Goal: Task Accomplishment & Management: Manage account settings

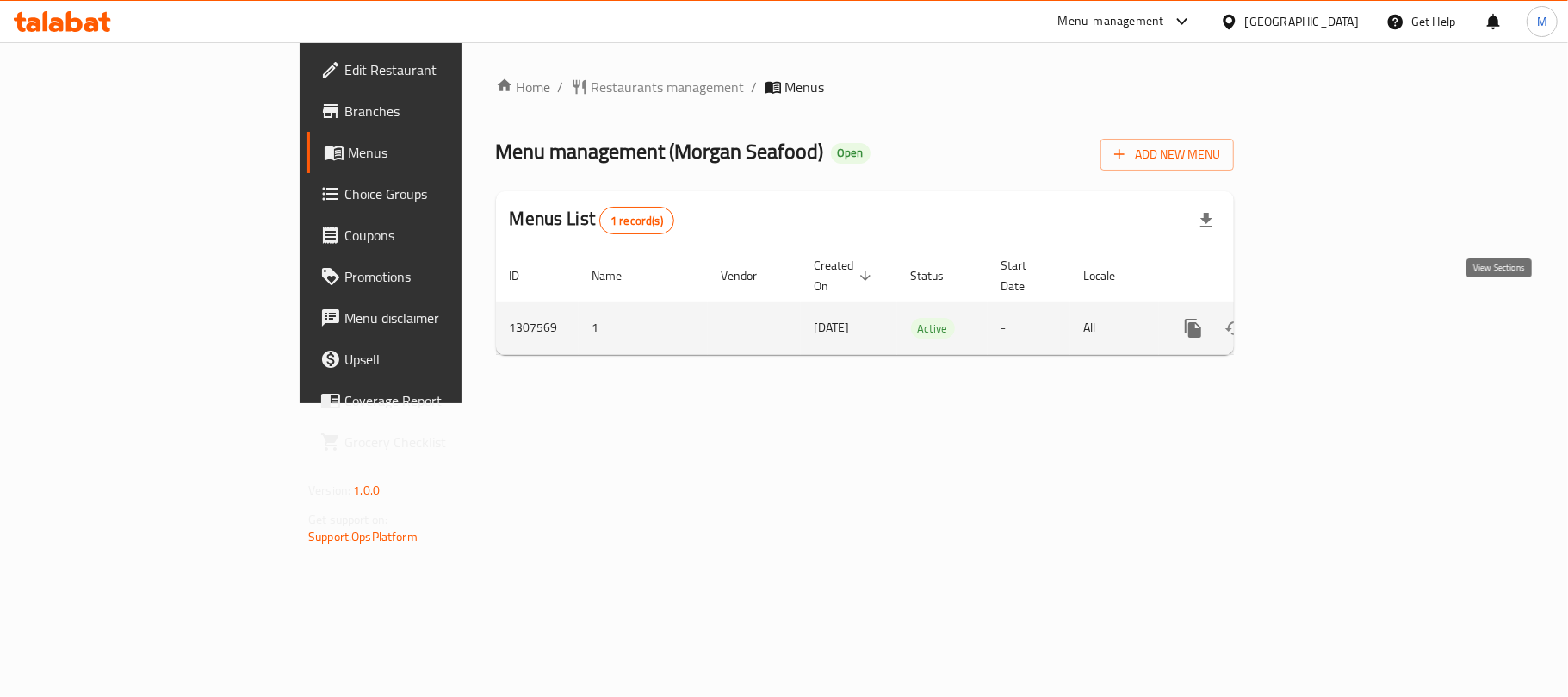
click at [1327, 318] on icon "enhanced table" at bounding box center [1316, 328] width 21 height 21
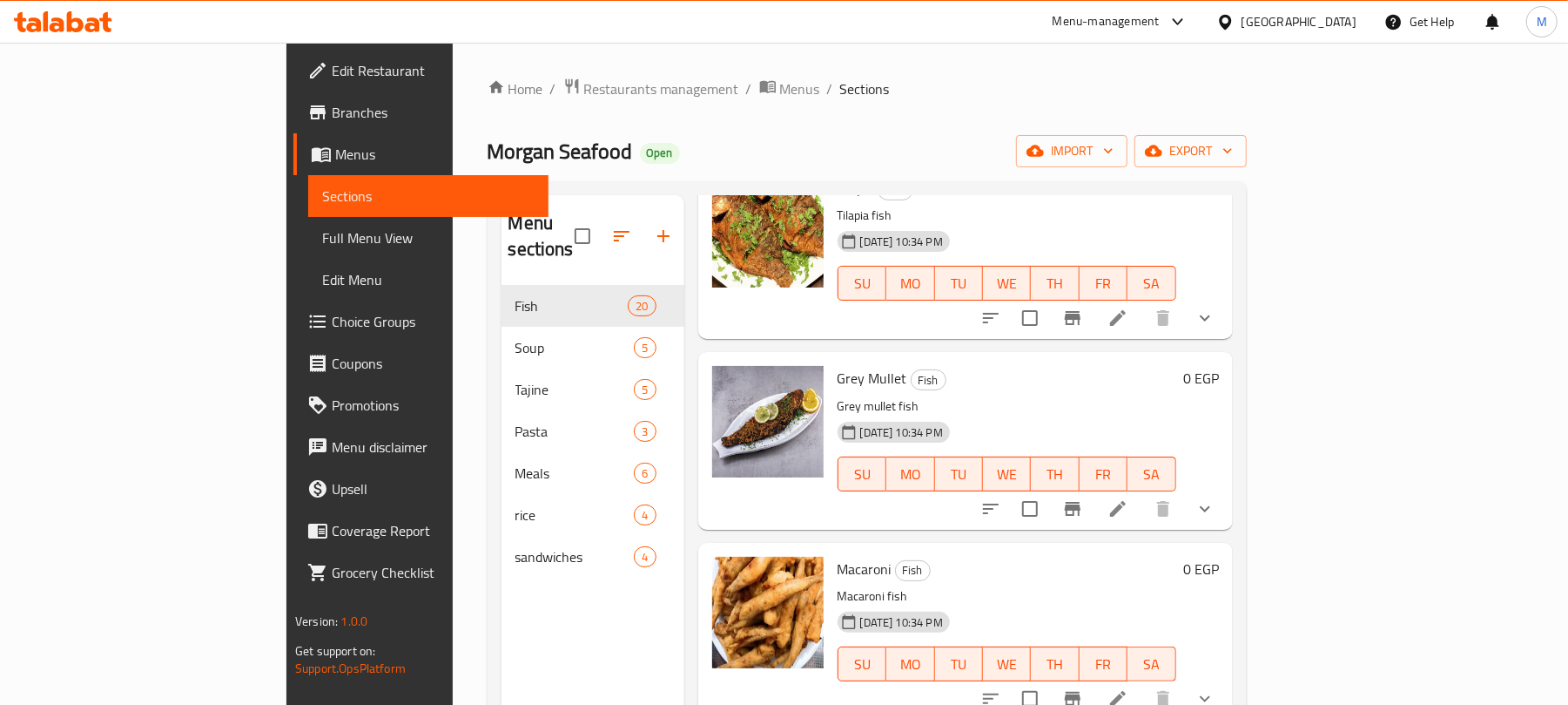
scroll to position [232, 0]
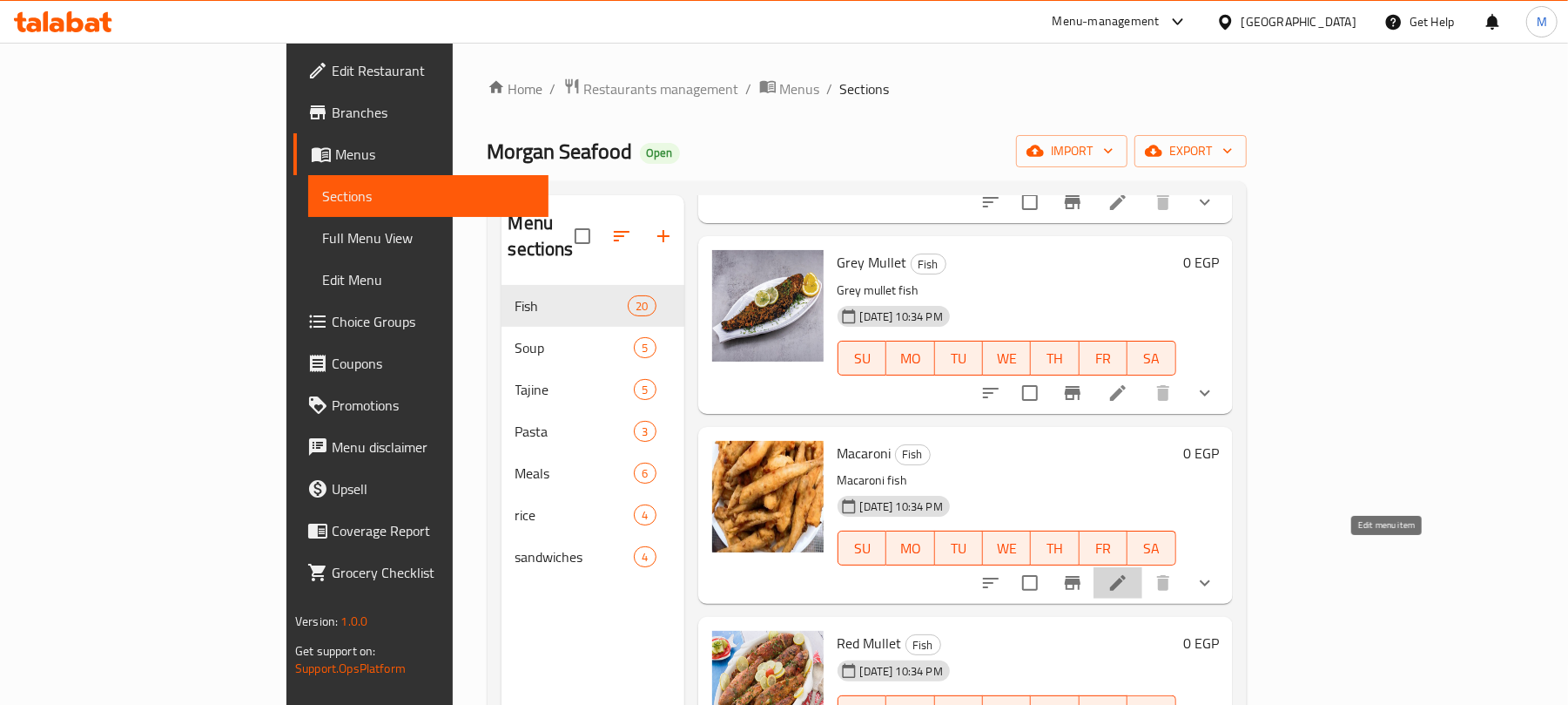
click at [1126, 575] on icon at bounding box center [1118, 583] width 16 height 16
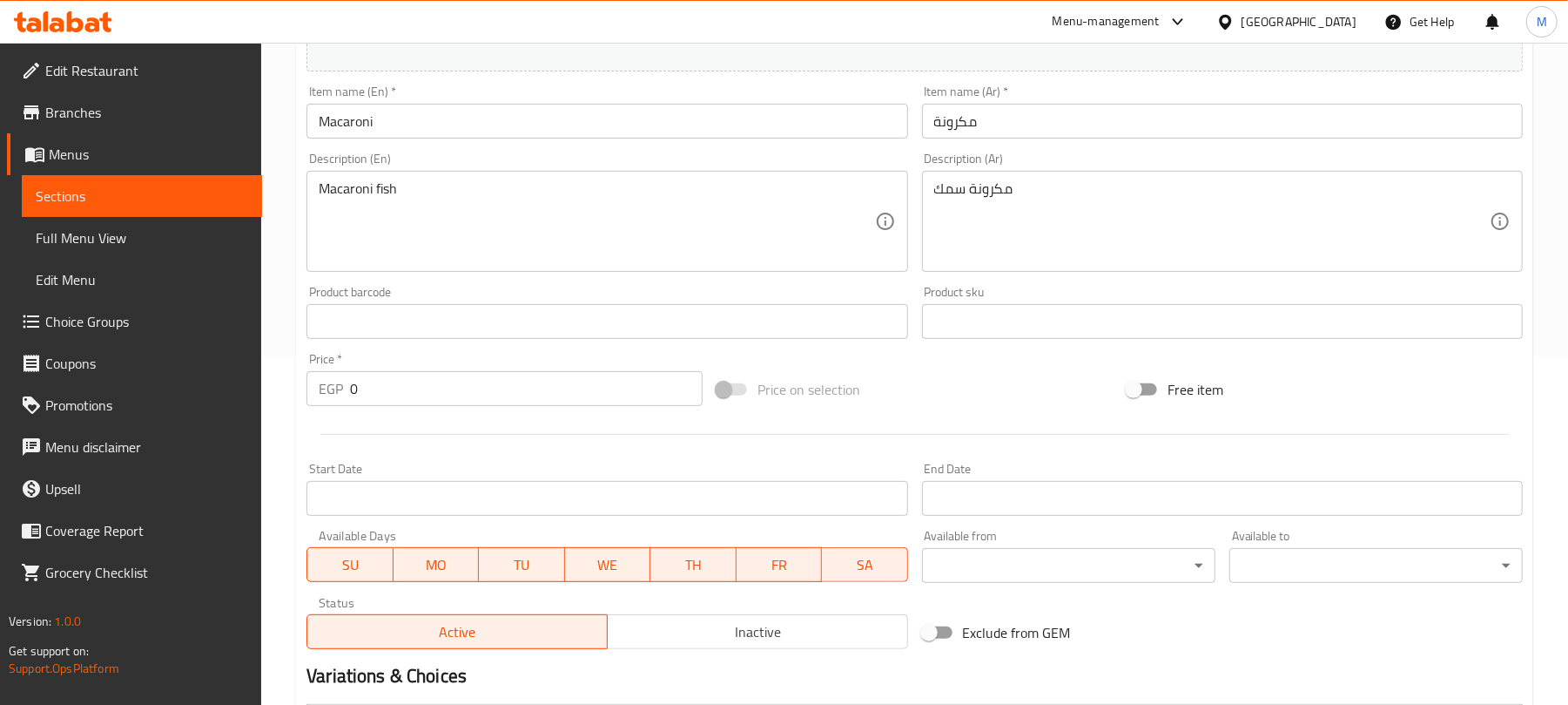
scroll to position [580, 0]
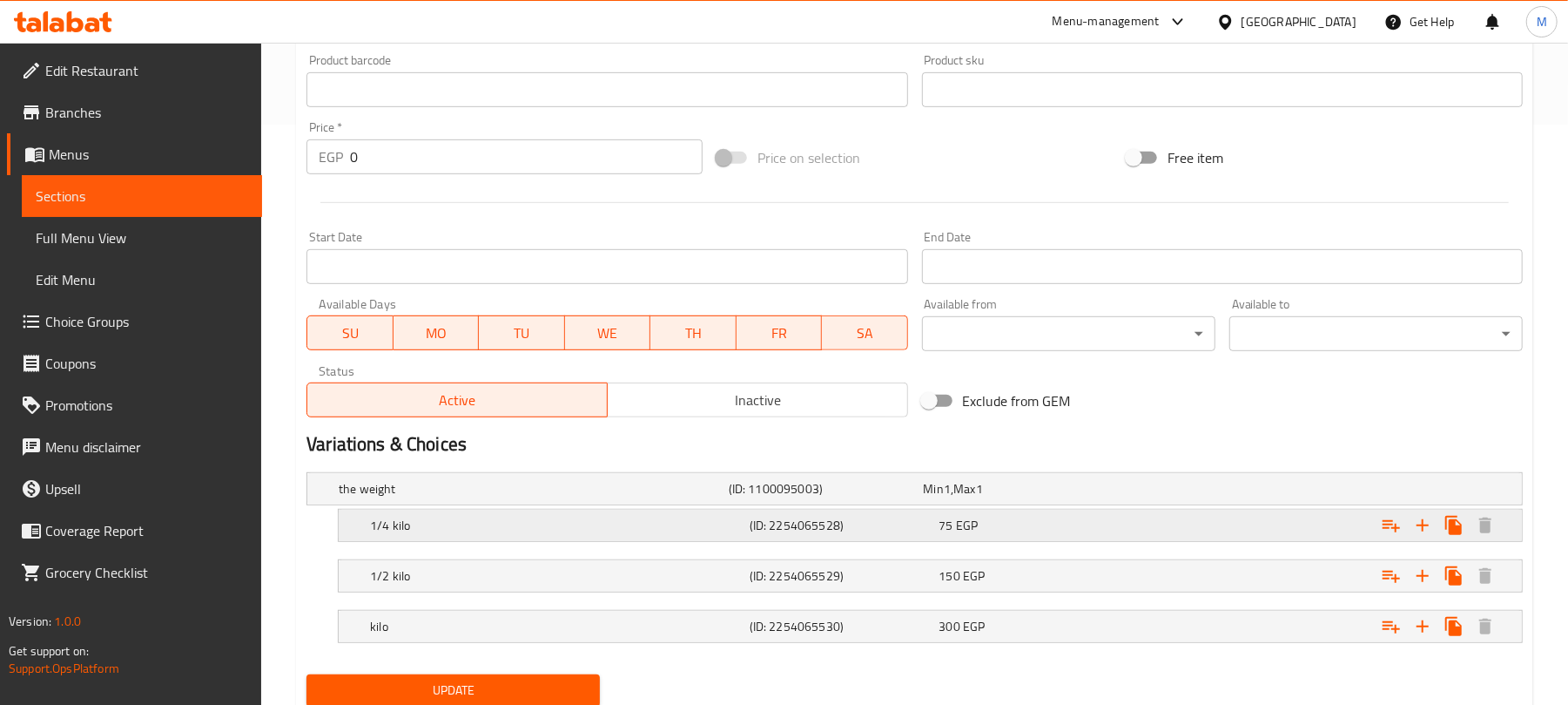
click at [582, 515] on div "1/4 kilo" at bounding box center [556, 525] width 379 height 24
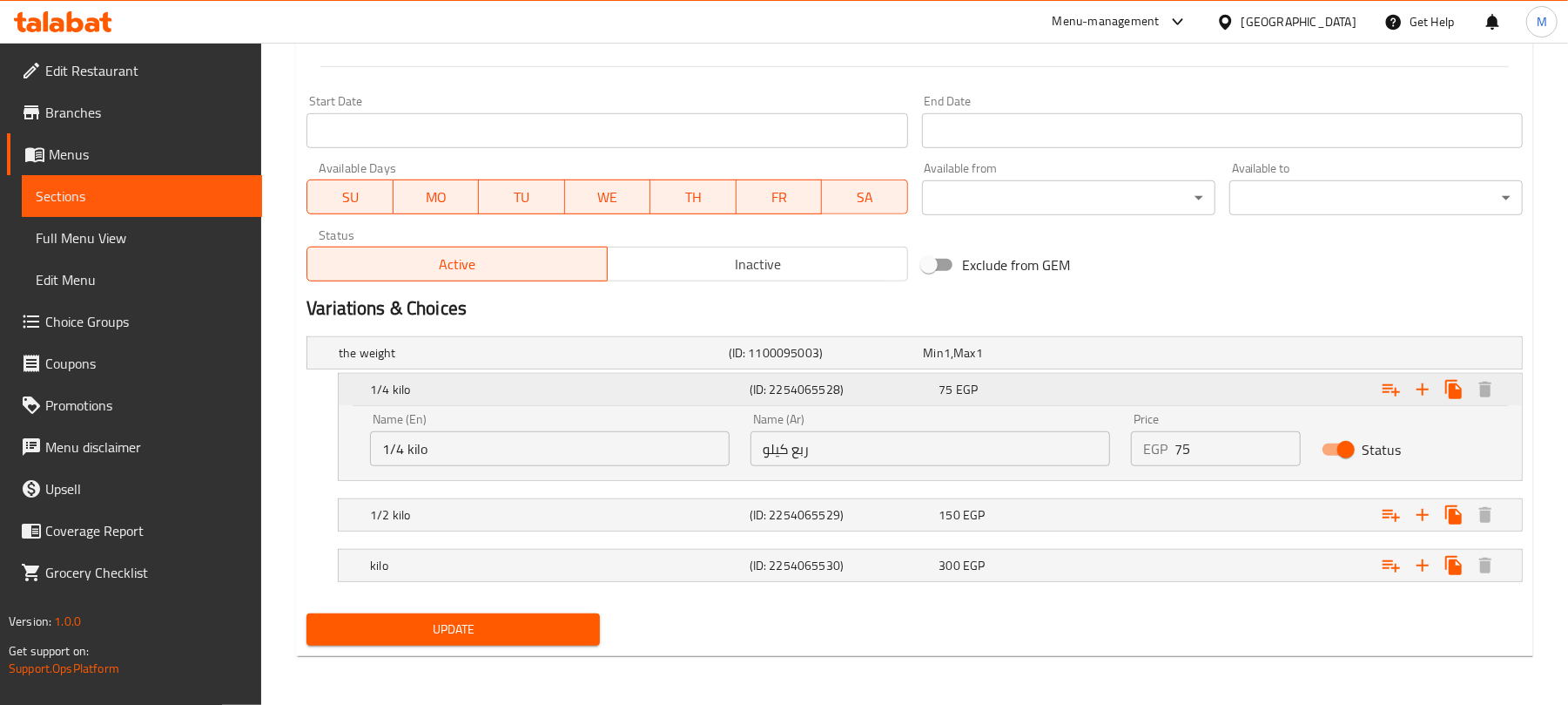
scroll to position [719, 0]
click at [582, 520] on h5 "1/2 kilo" at bounding box center [556, 514] width 372 height 17
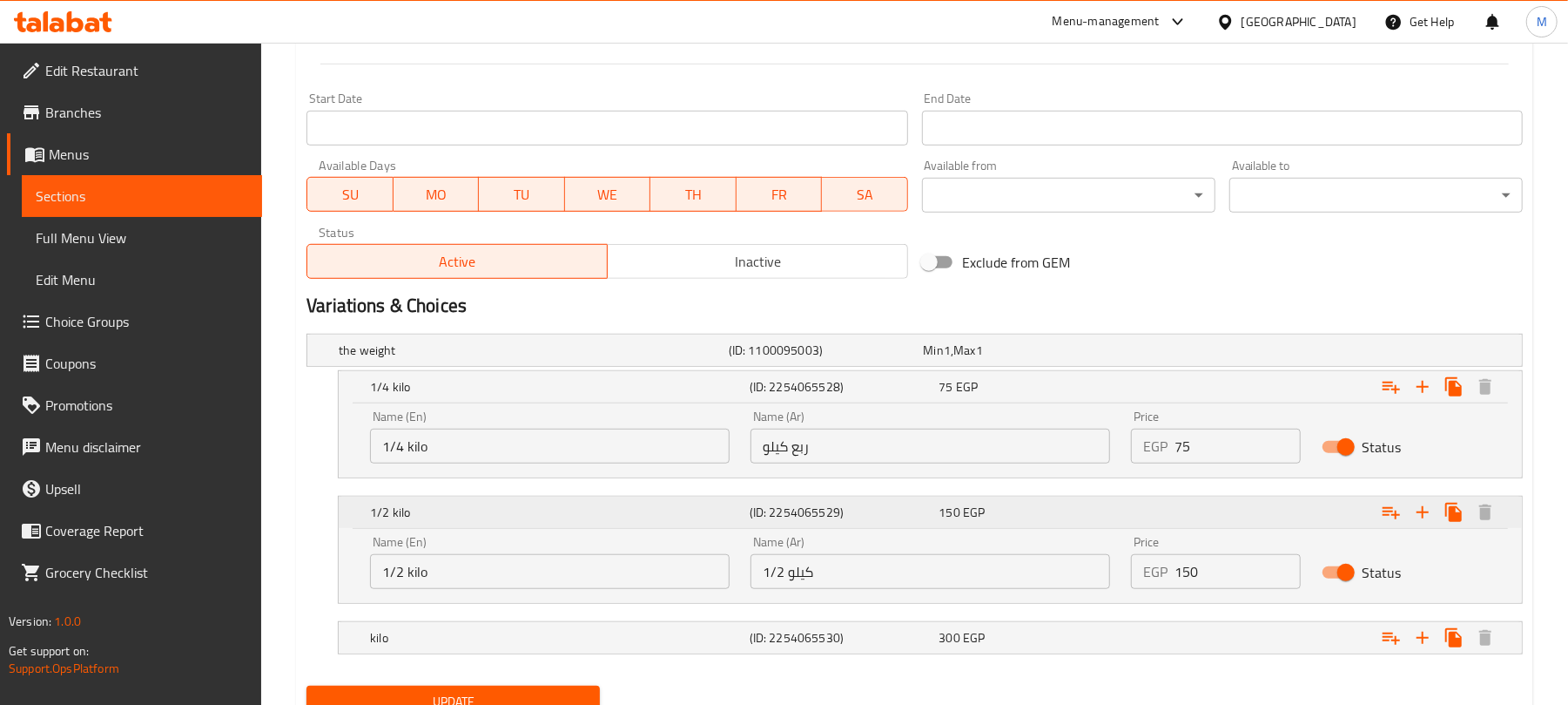
scroll to position [793, 0]
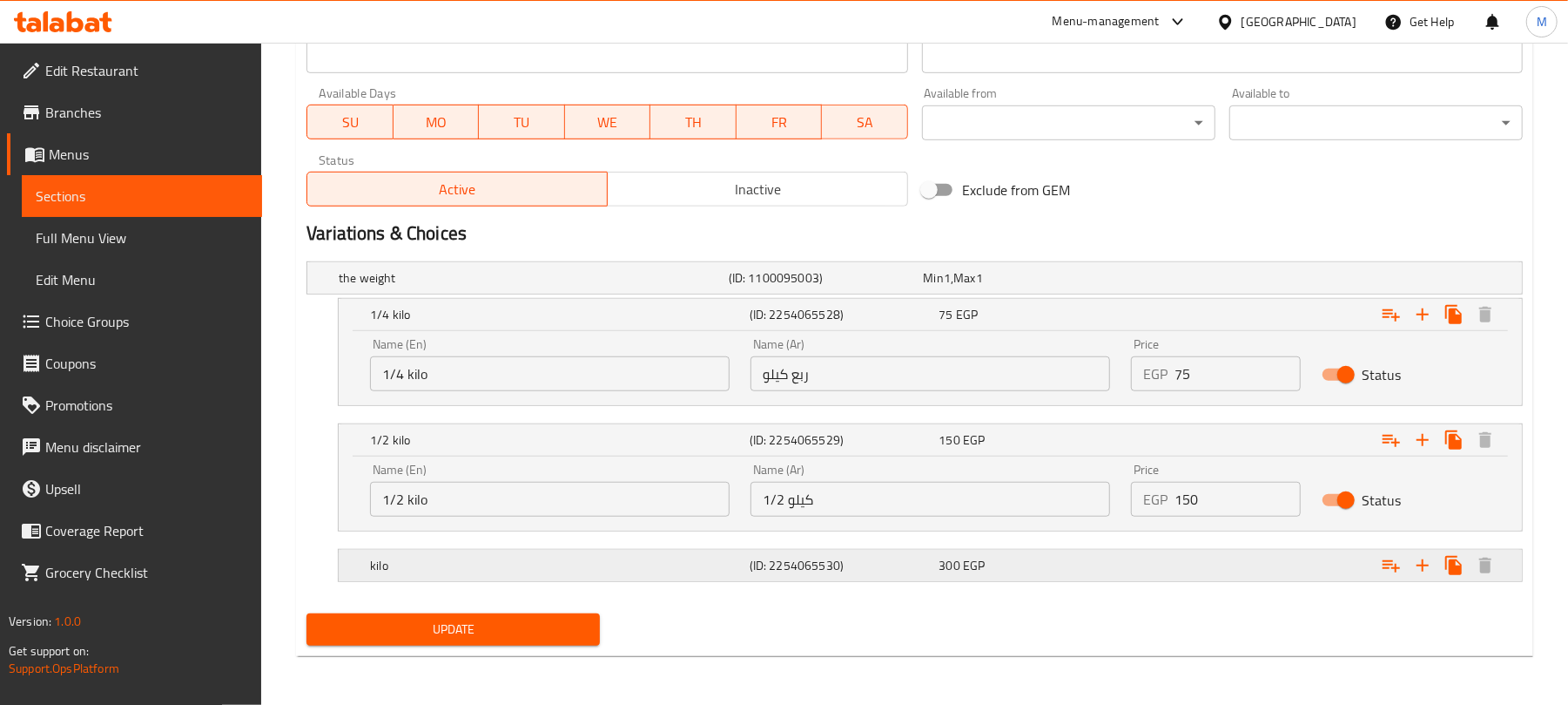
click at [580, 549] on div "kilo (ID: 2254065530) 300 EGP" at bounding box center [935, 565] width 1138 height 38
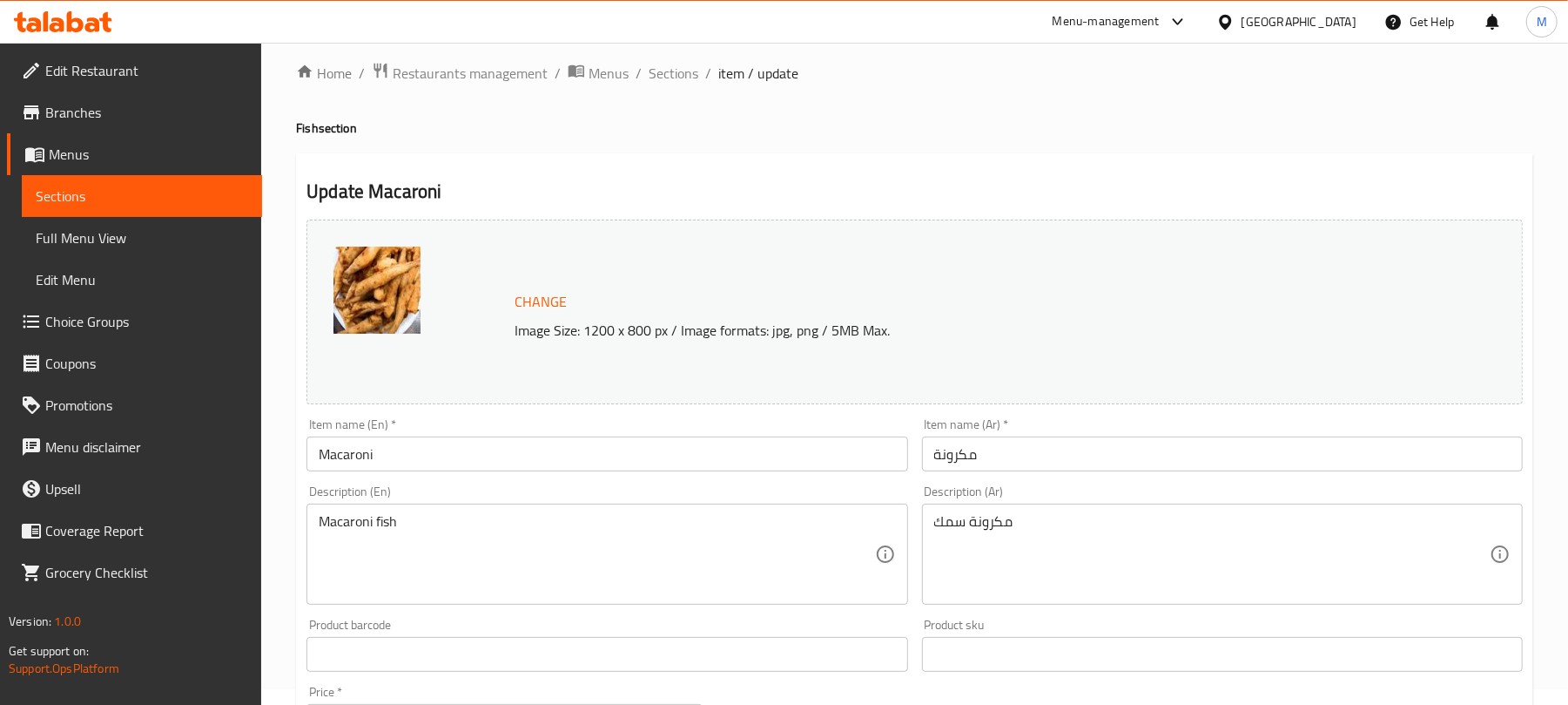
scroll to position [0, 0]
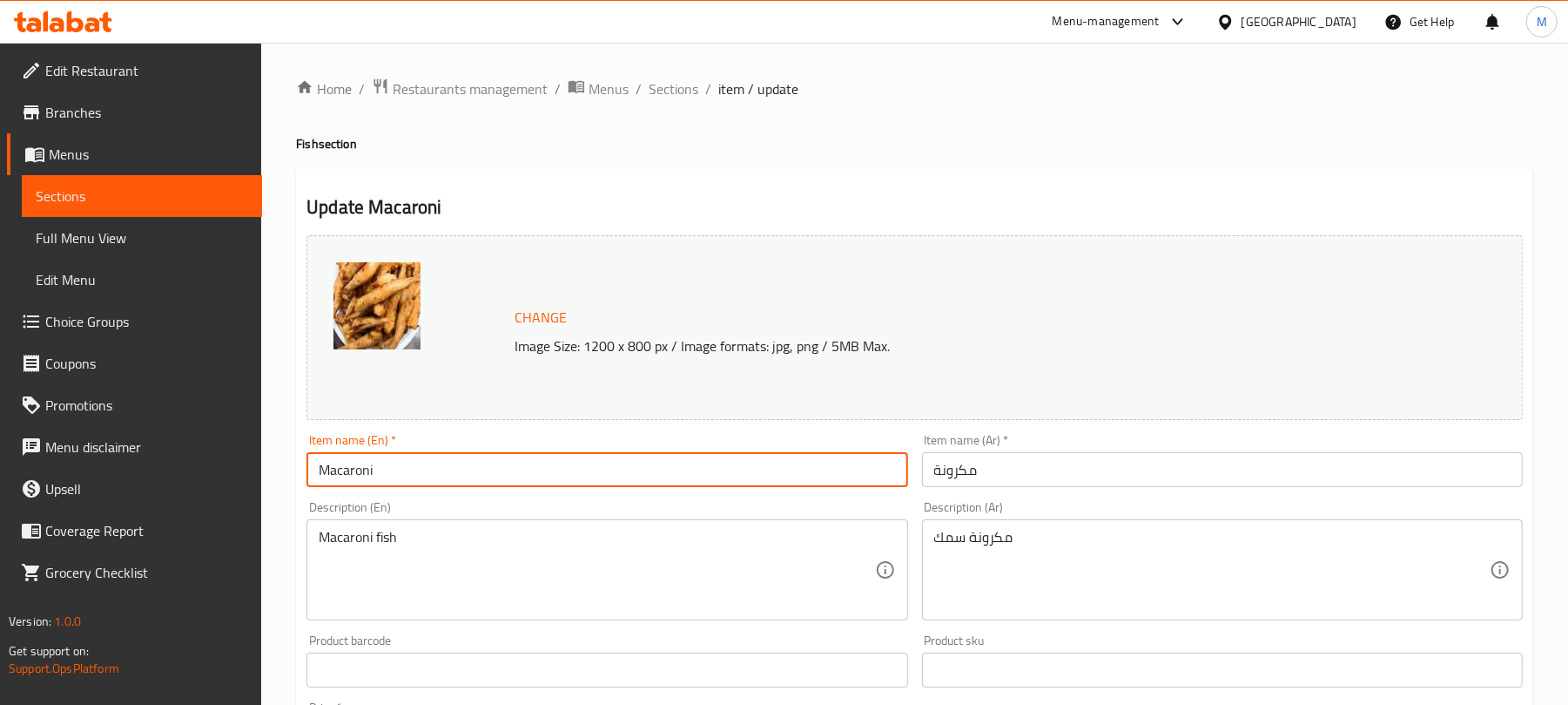
click at [380, 482] on input "Macaroni" at bounding box center [607, 469] width 601 height 35
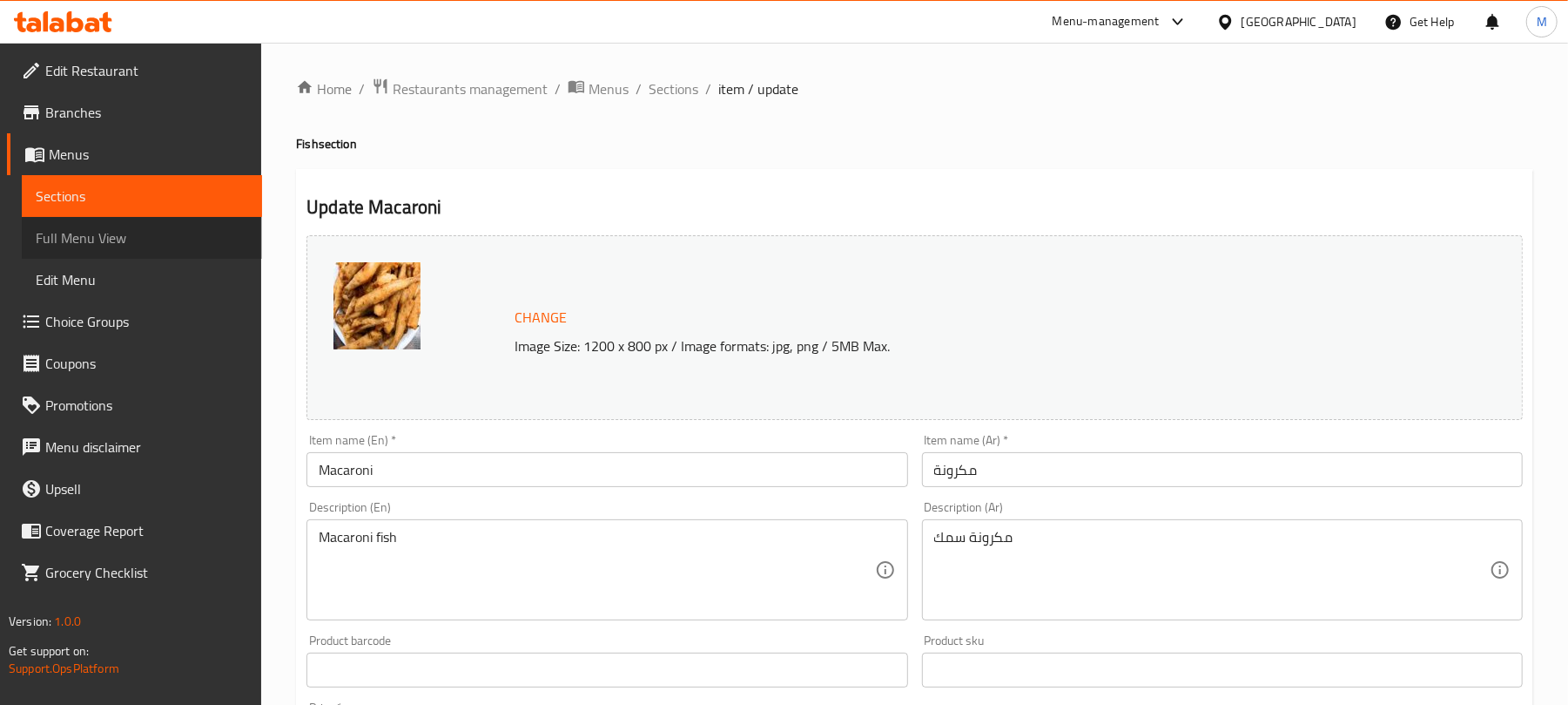
click at [119, 237] on span "Full Menu View" at bounding box center [142, 238] width 213 height 21
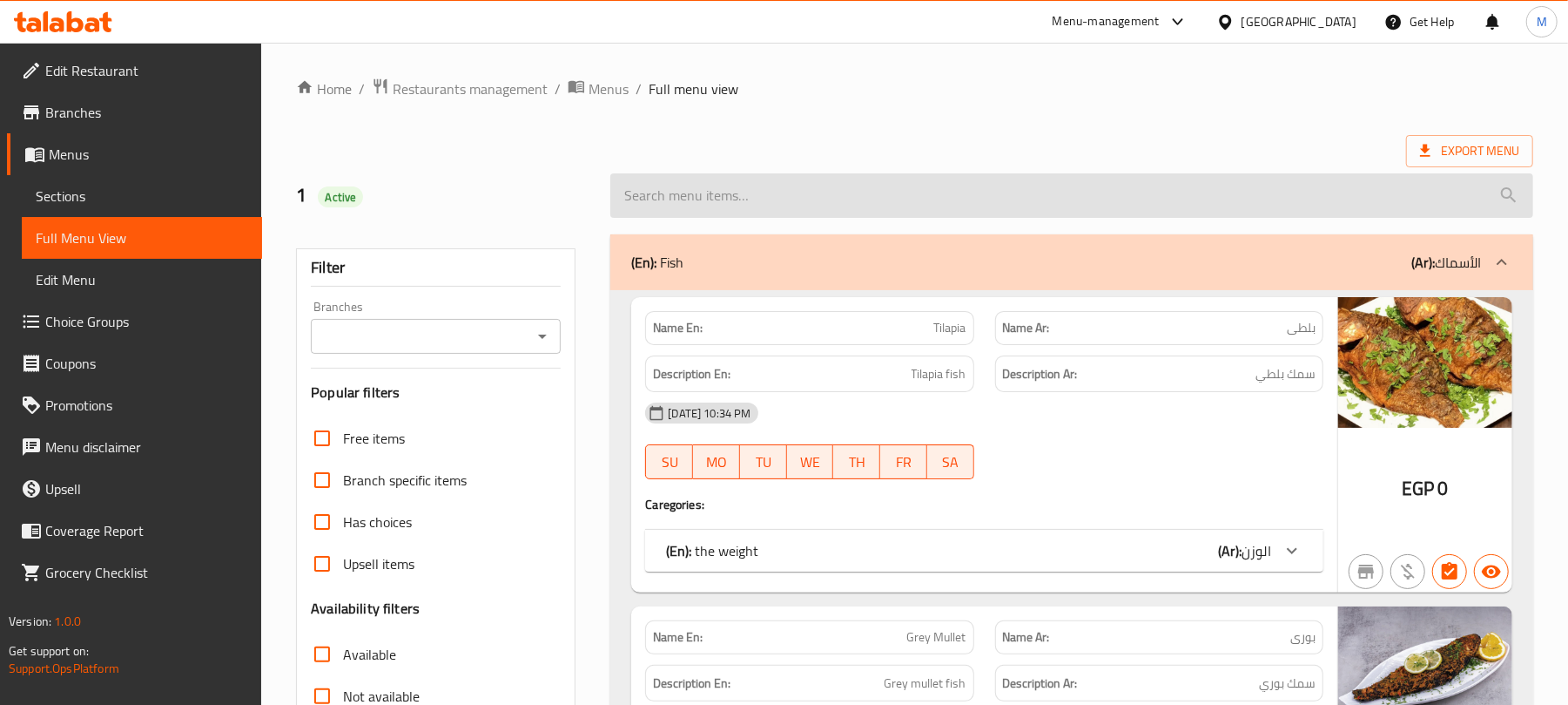
click at [1005, 202] on input "search" at bounding box center [1072, 196] width 923 height 44
paste input "Macaroni"
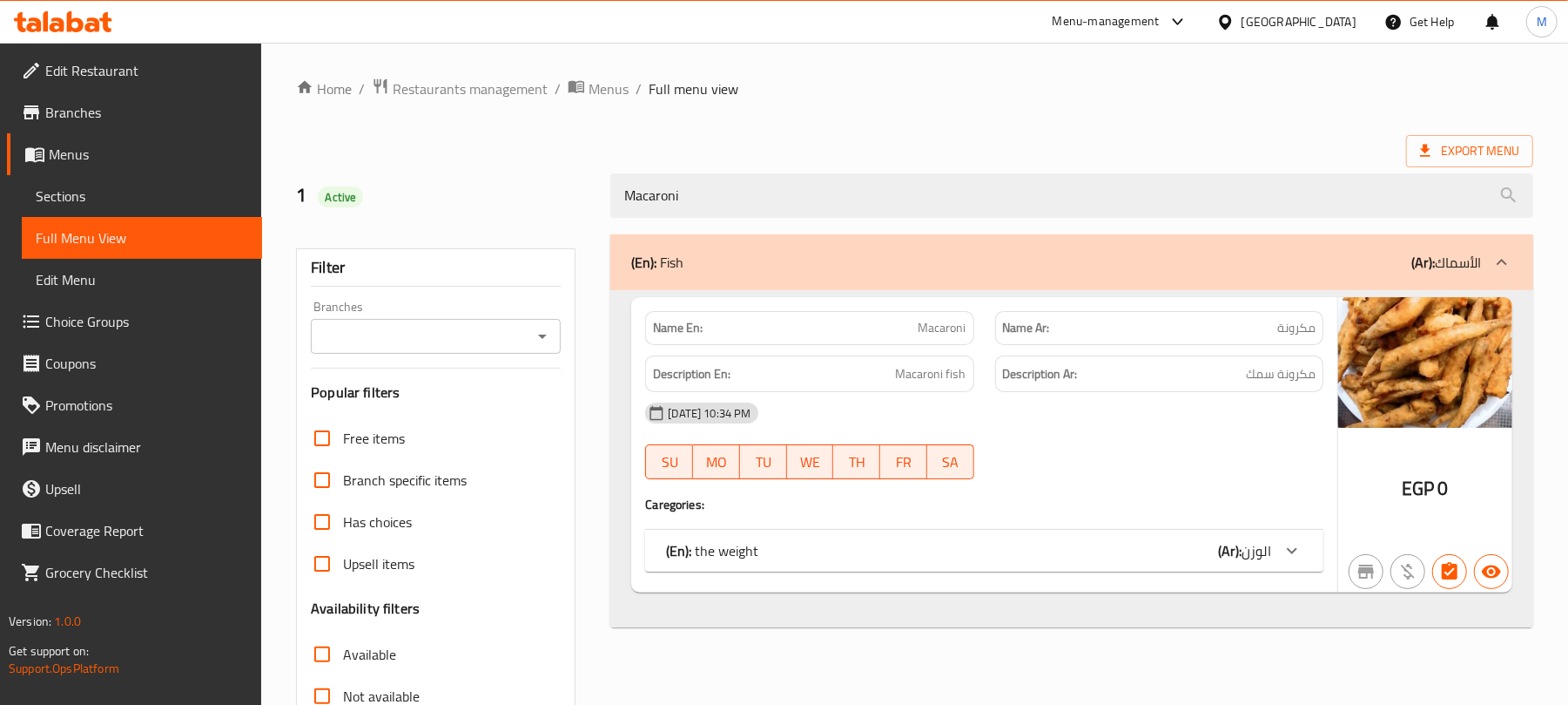
type input "Macaroni"
click at [1297, 557] on icon at bounding box center [1292, 550] width 21 height 21
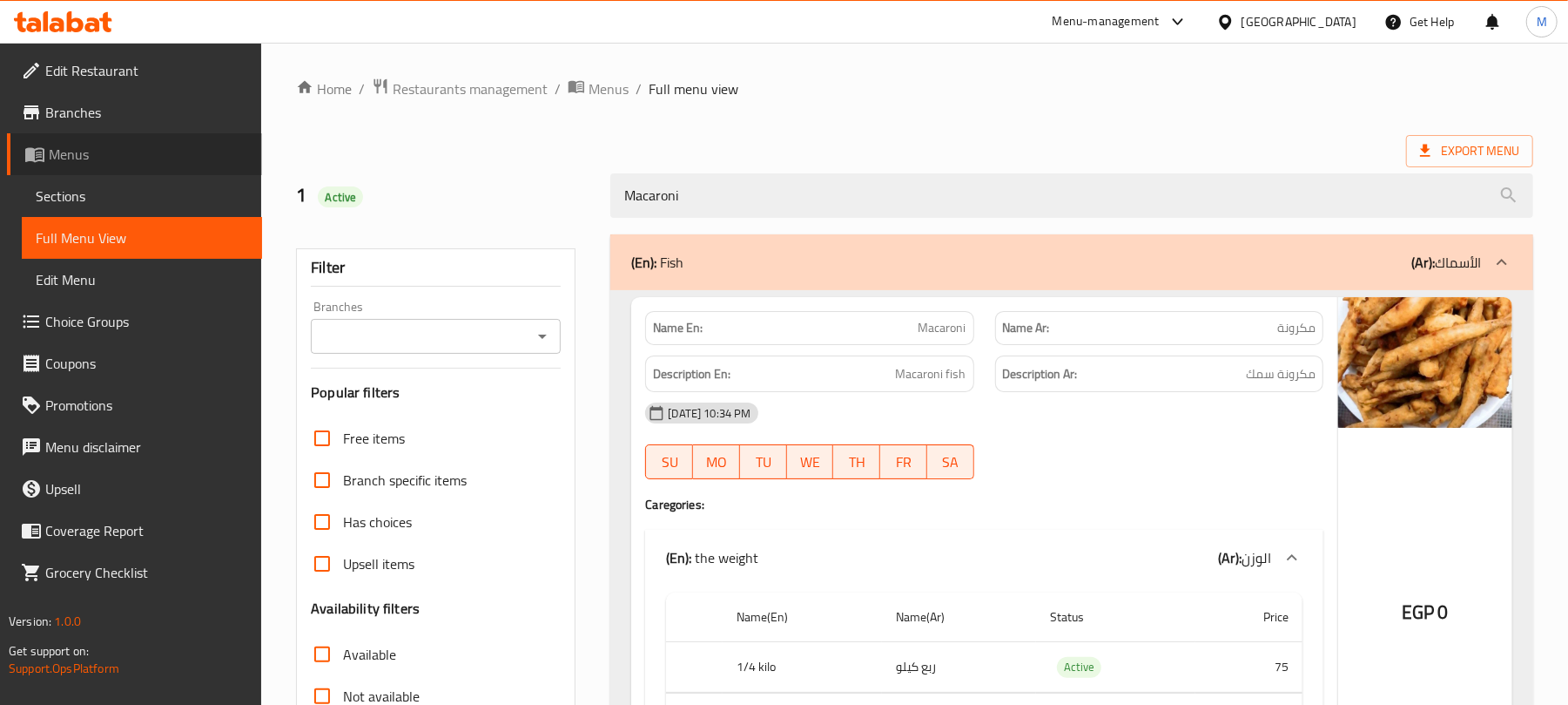
click at [53, 165] on span "Menus" at bounding box center [149, 154] width 200 height 21
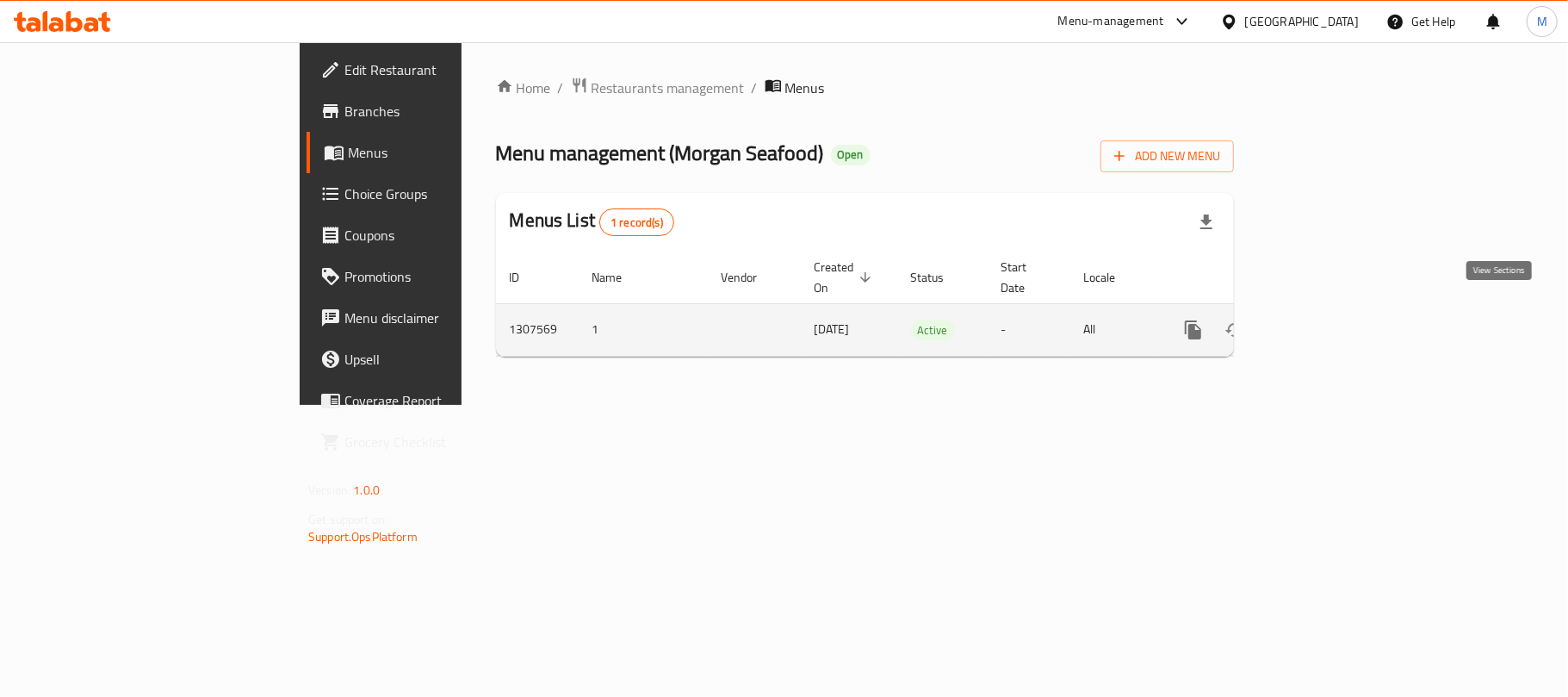
click at [1327, 320] on icon "enhanced table" at bounding box center [1316, 330] width 21 height 21
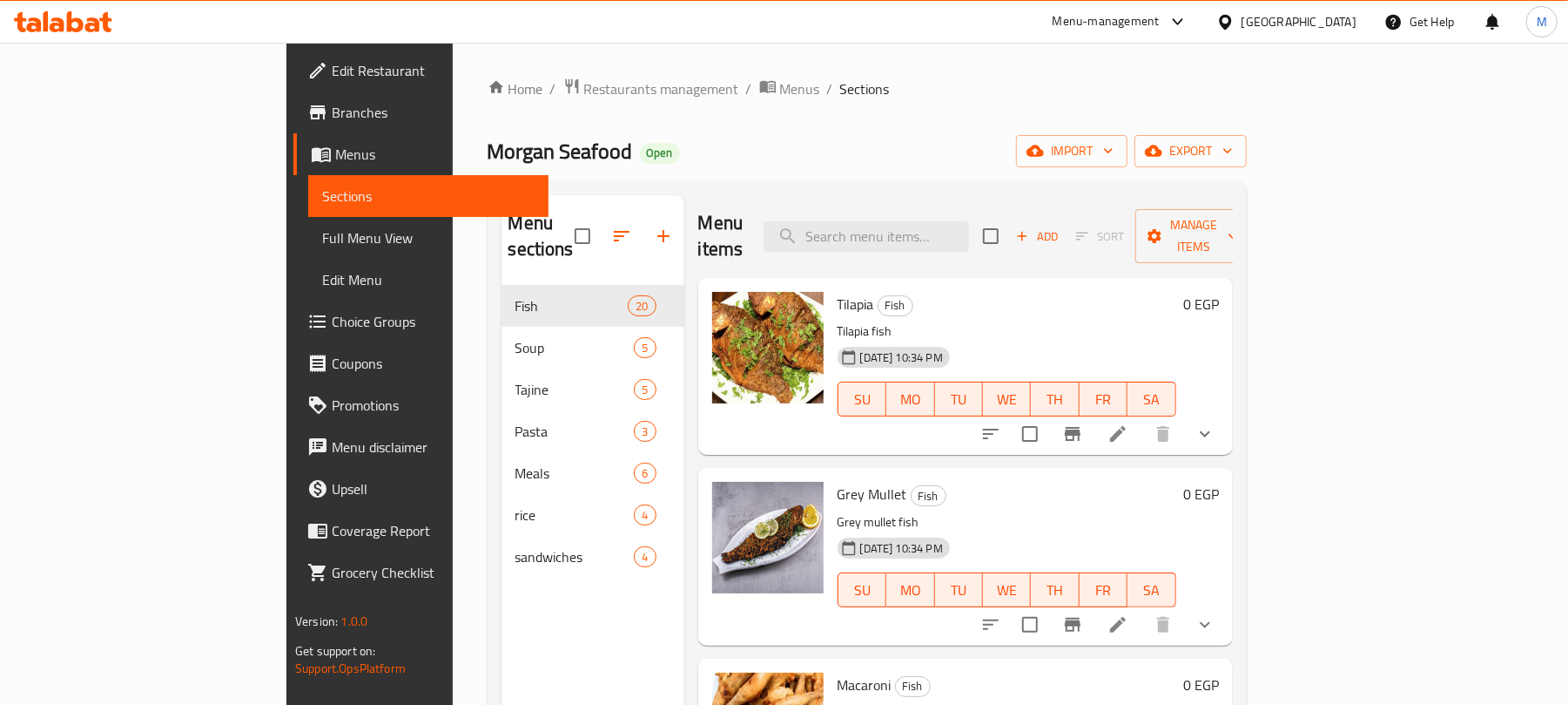
scroll to position [232, 0]
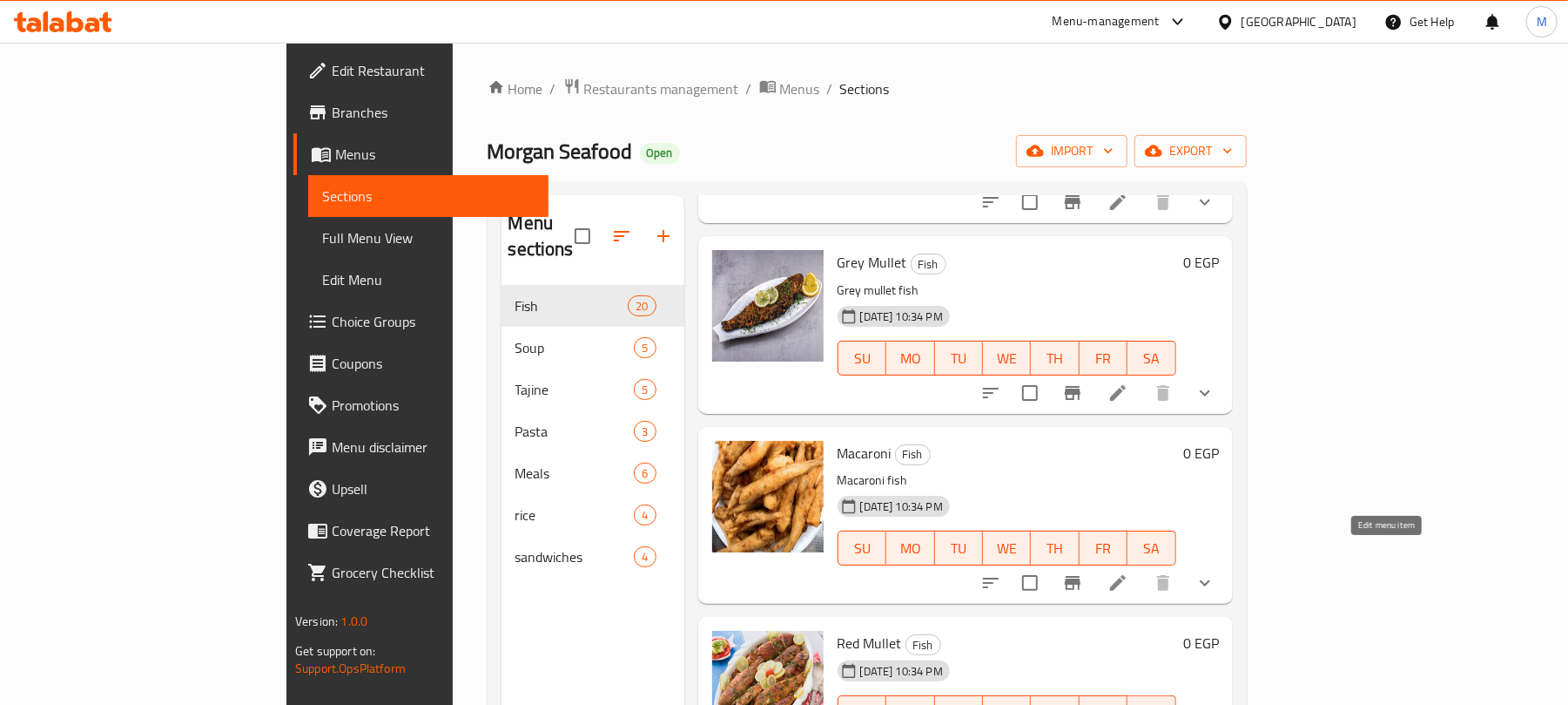
click at [1126, 575] on icon at bounding box center [1118, 583] width 16 height 16
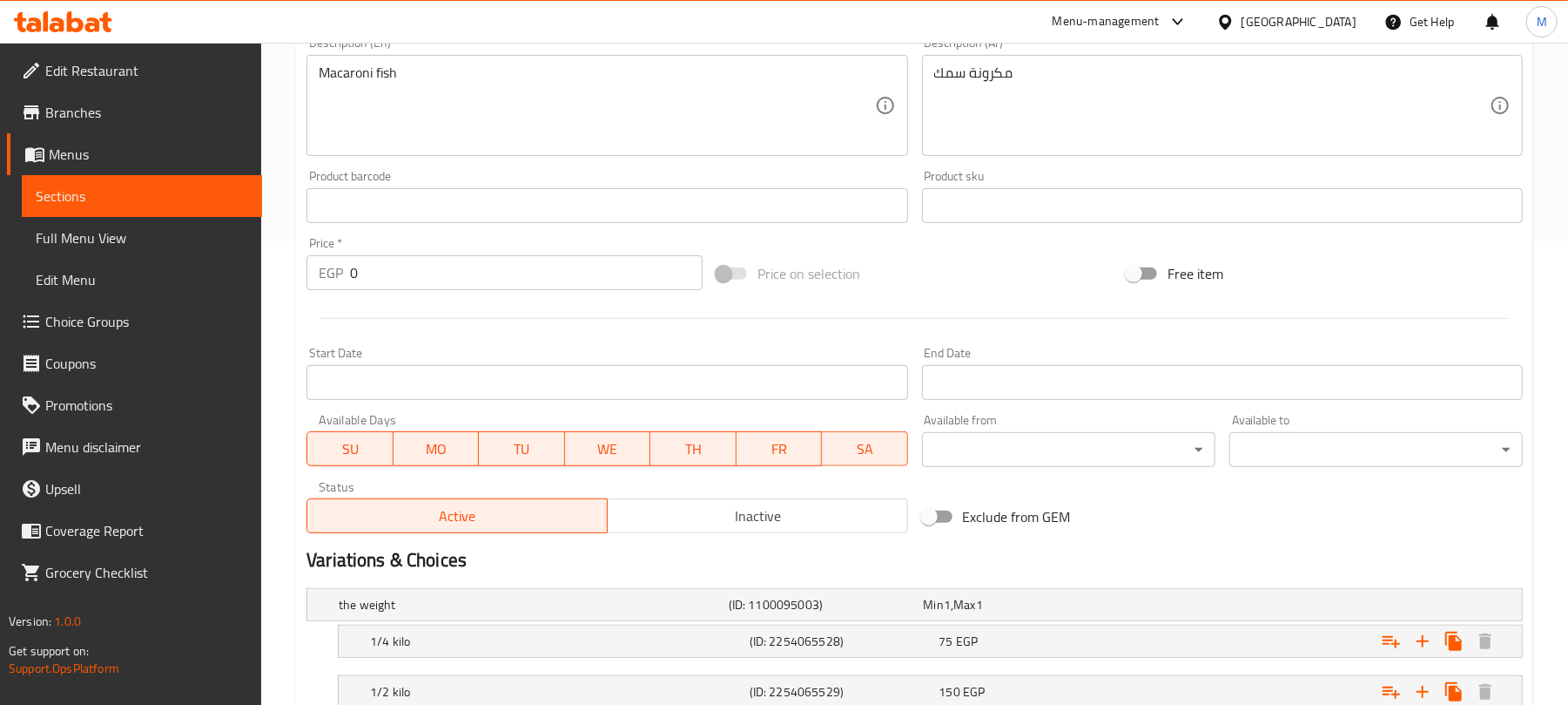
scroll to position [643, 0]
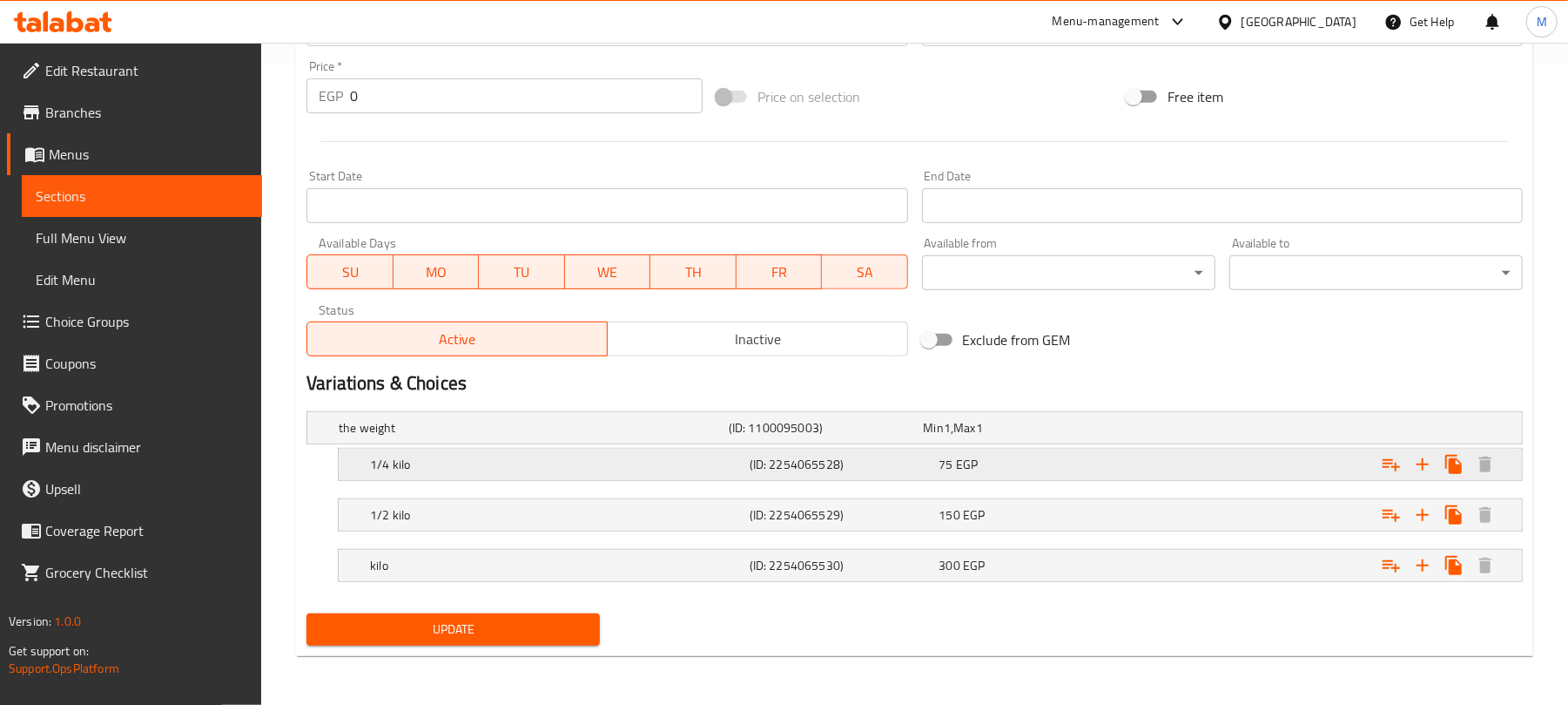
click at [685, 470] on h5 "1/4 kilo" at bounding box center [556, 463] width 372 height 17
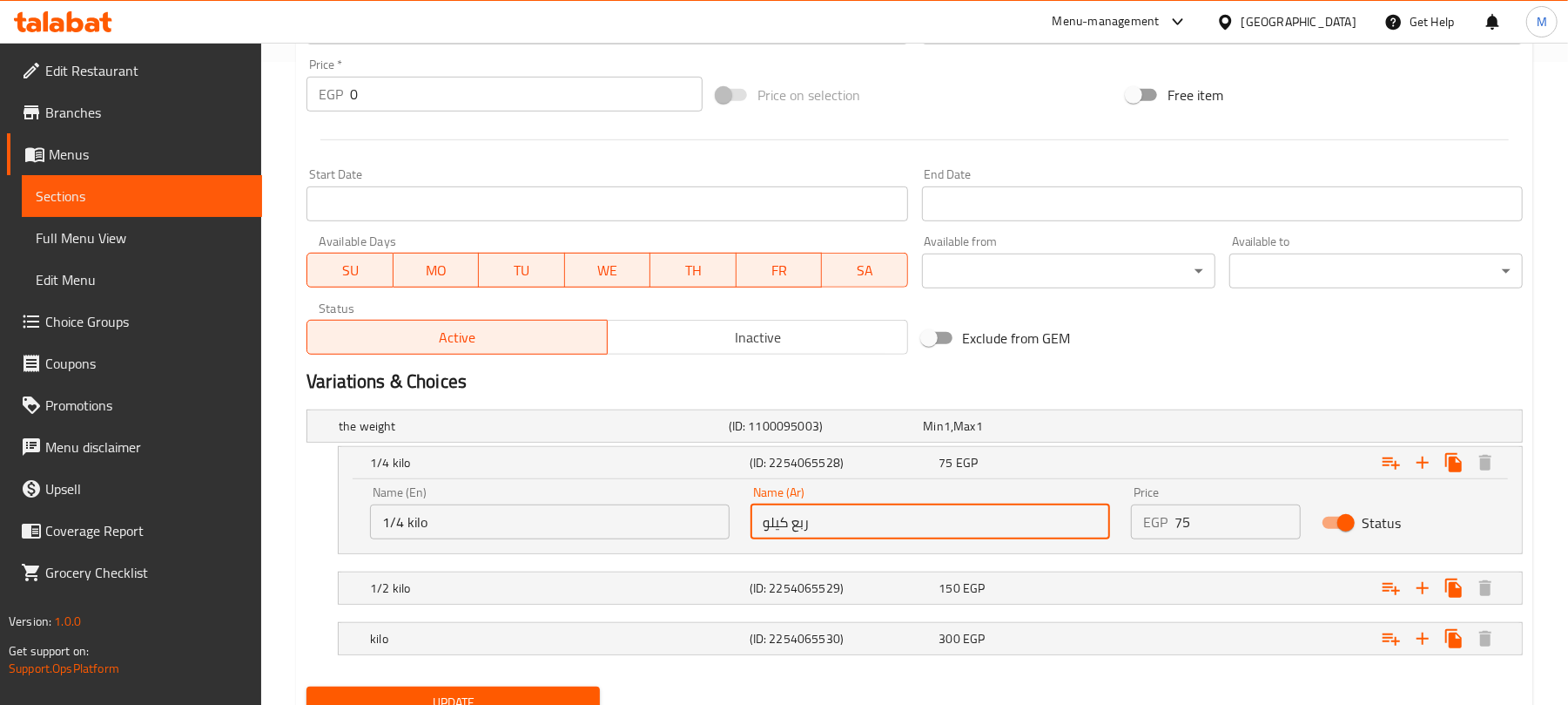
click at [795, 531] on input "ربع كيلو" at bounding box center [930, 521] width 359 height 35
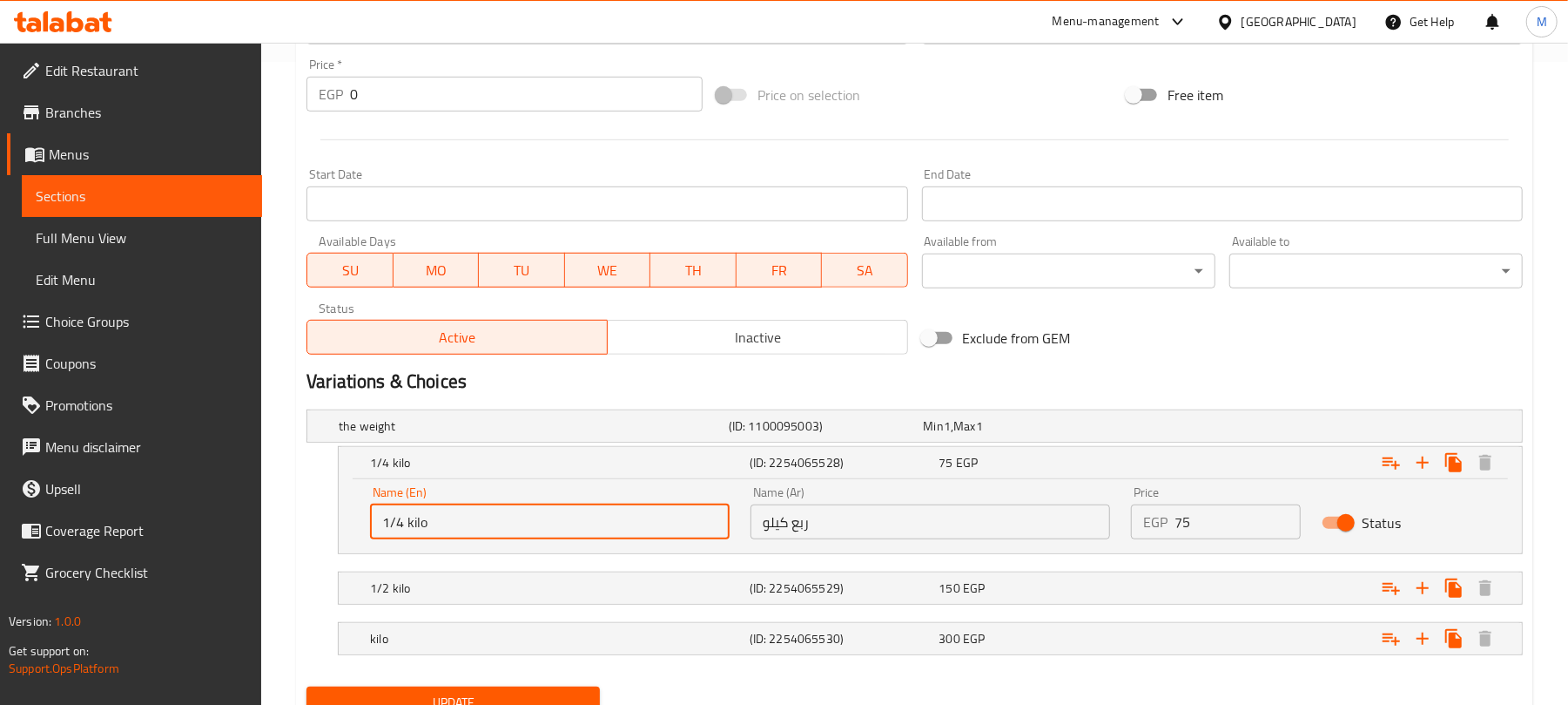
drag, startPoint x: 401, startPoint y: 527, endPoint x: 385, endPoint y: 523, distance: 16.5
click at [385, 523] on input "1/4 kilo" at bounding box center [550, 521] width 359 height 35
click at [795, 528] on input "ربع كيلو" at bounding box center [930, 521] width 359 height 35
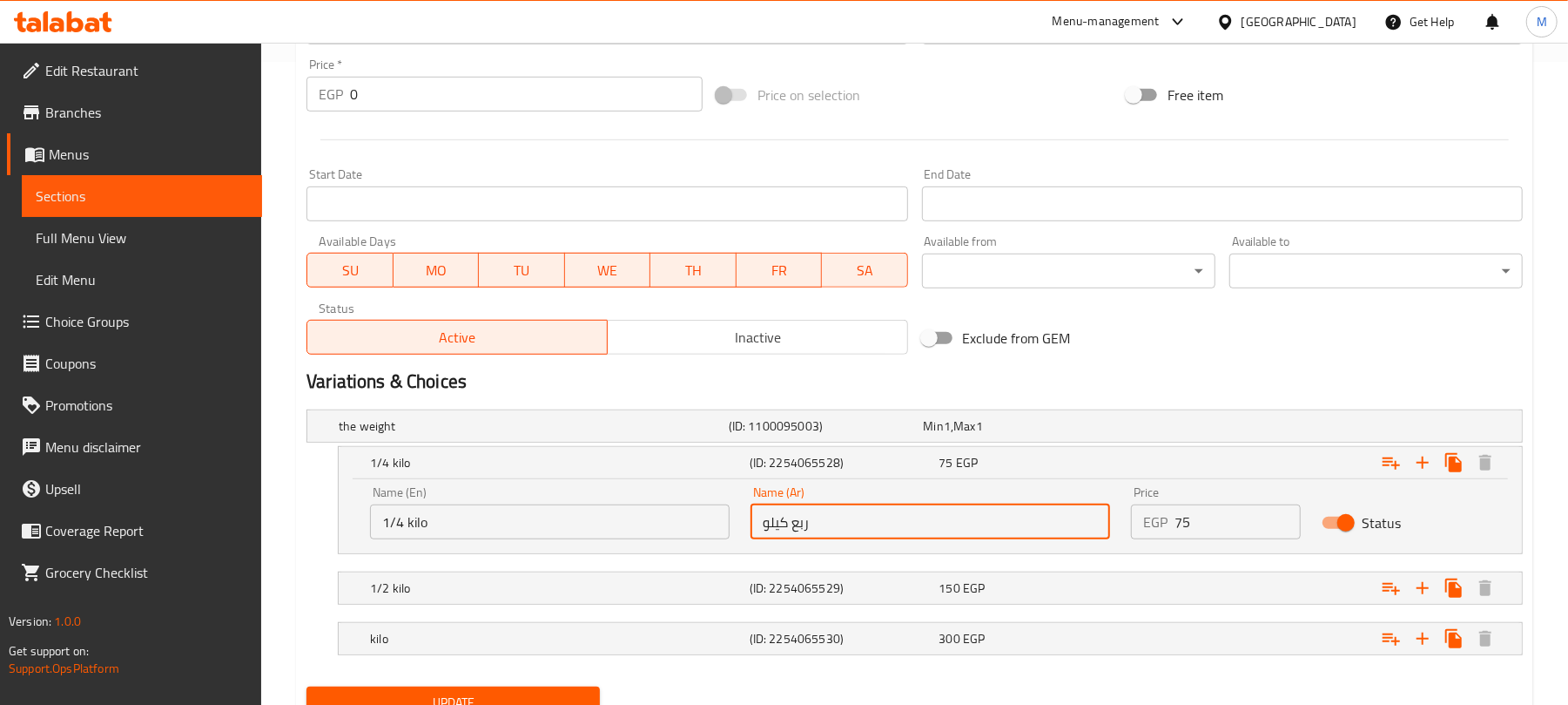
click at [795, 528] on input "ربع كيلو" at bounding box center [930, 521] width 359 height 35
click at [798, 530] on input "ربع كيلو" at bounding box center [930, 521] width 359 height 35
paste input "1/4"
type input "1/4 كيلو"
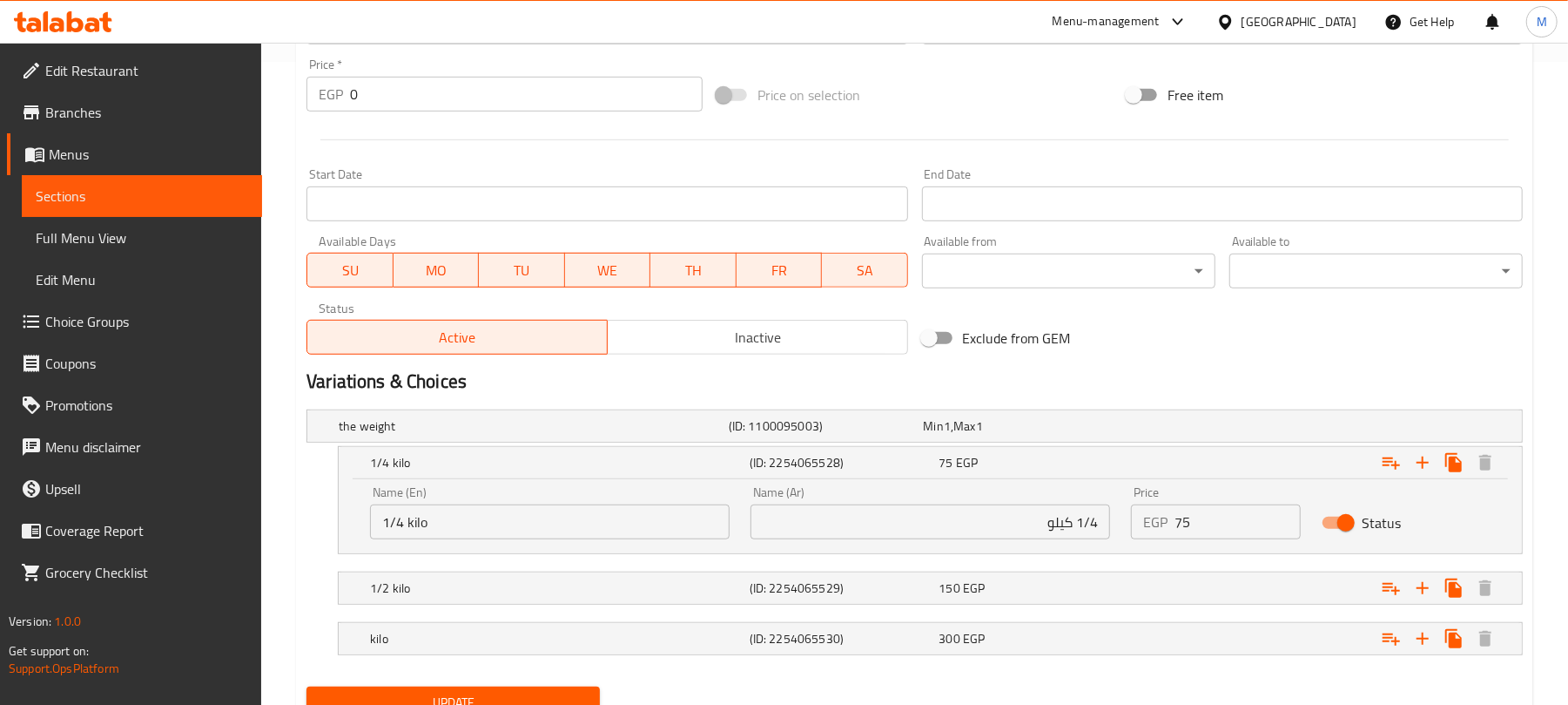
click at [822, 569] on nav at bounding box center [914, 564] width 1217 height 14
click at [826, 580] on h5 "(ID: 2254065529)" at bounding box center [840, 587] width 183 height 17
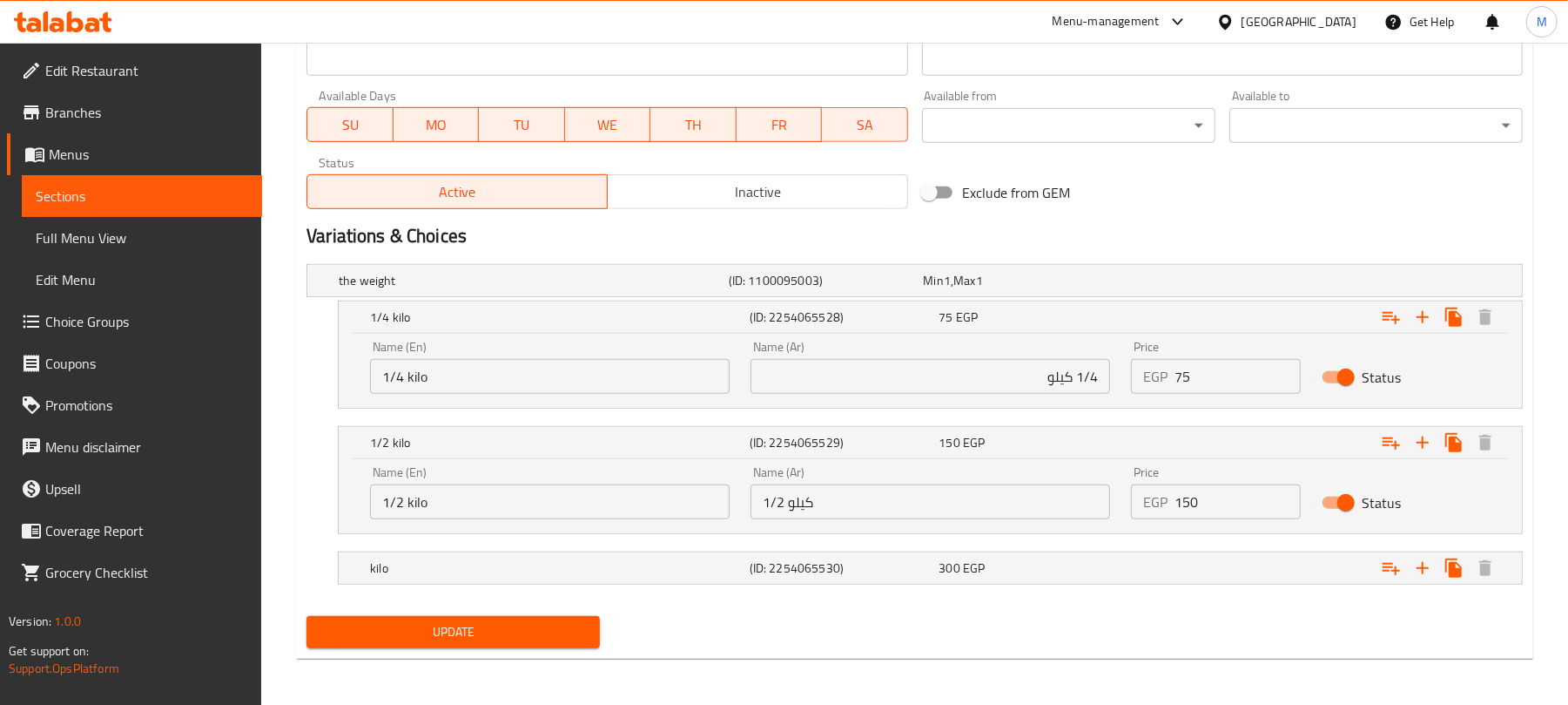
scroll to position [793, 0]
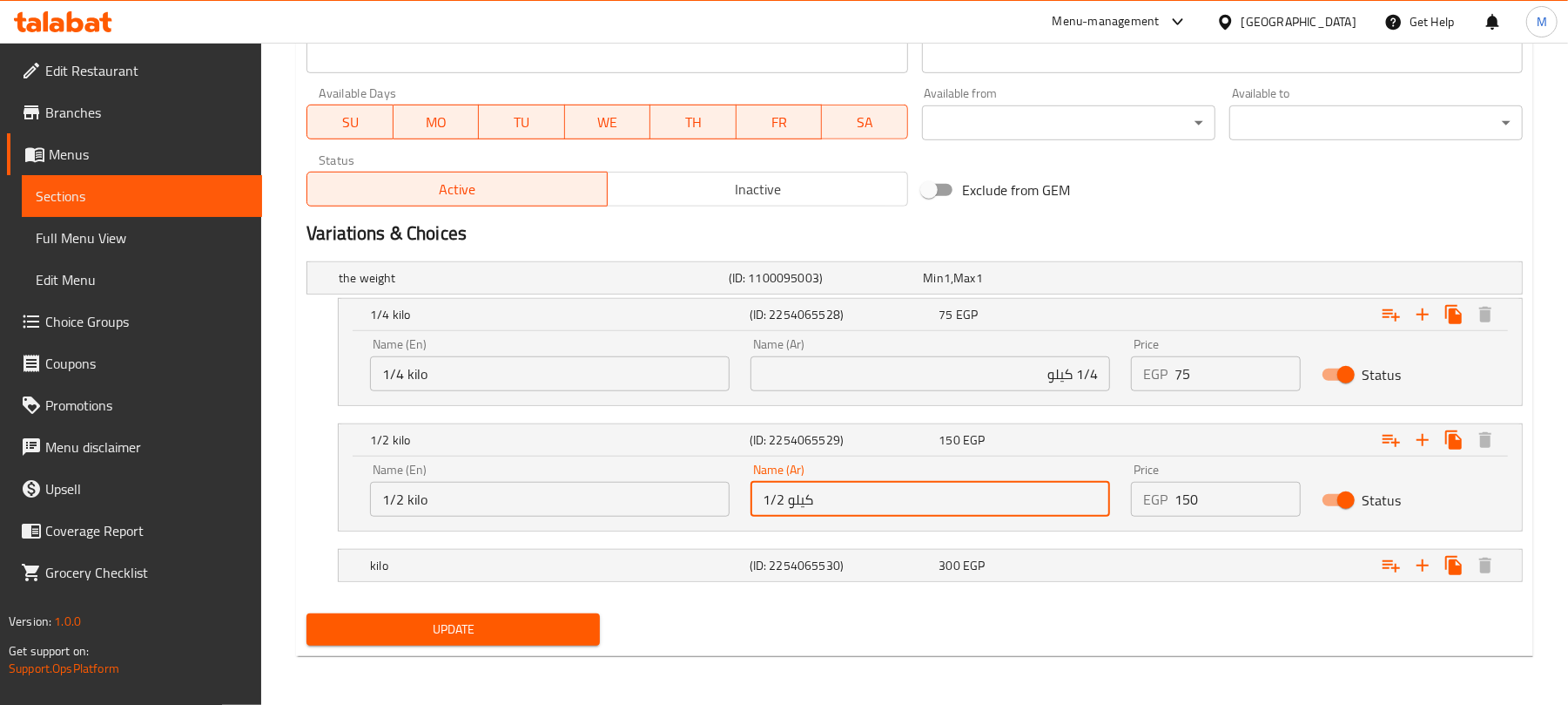
click at [984, 502] on input "1/2 كيلو" at bounding box center [930, 498] width 359 height 35
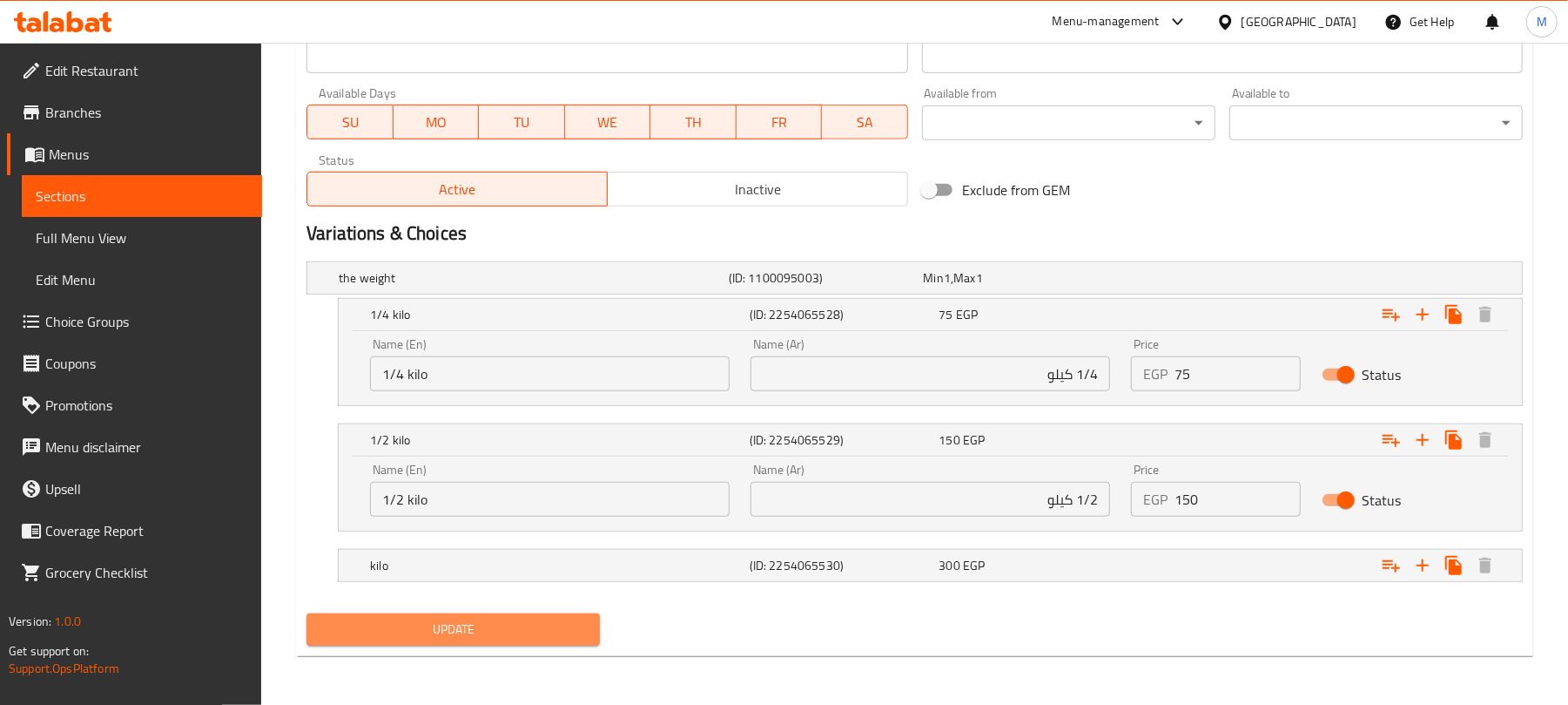
click at [596, 622] on button "Update" at bounding box center [453, 629] width 293 height 32
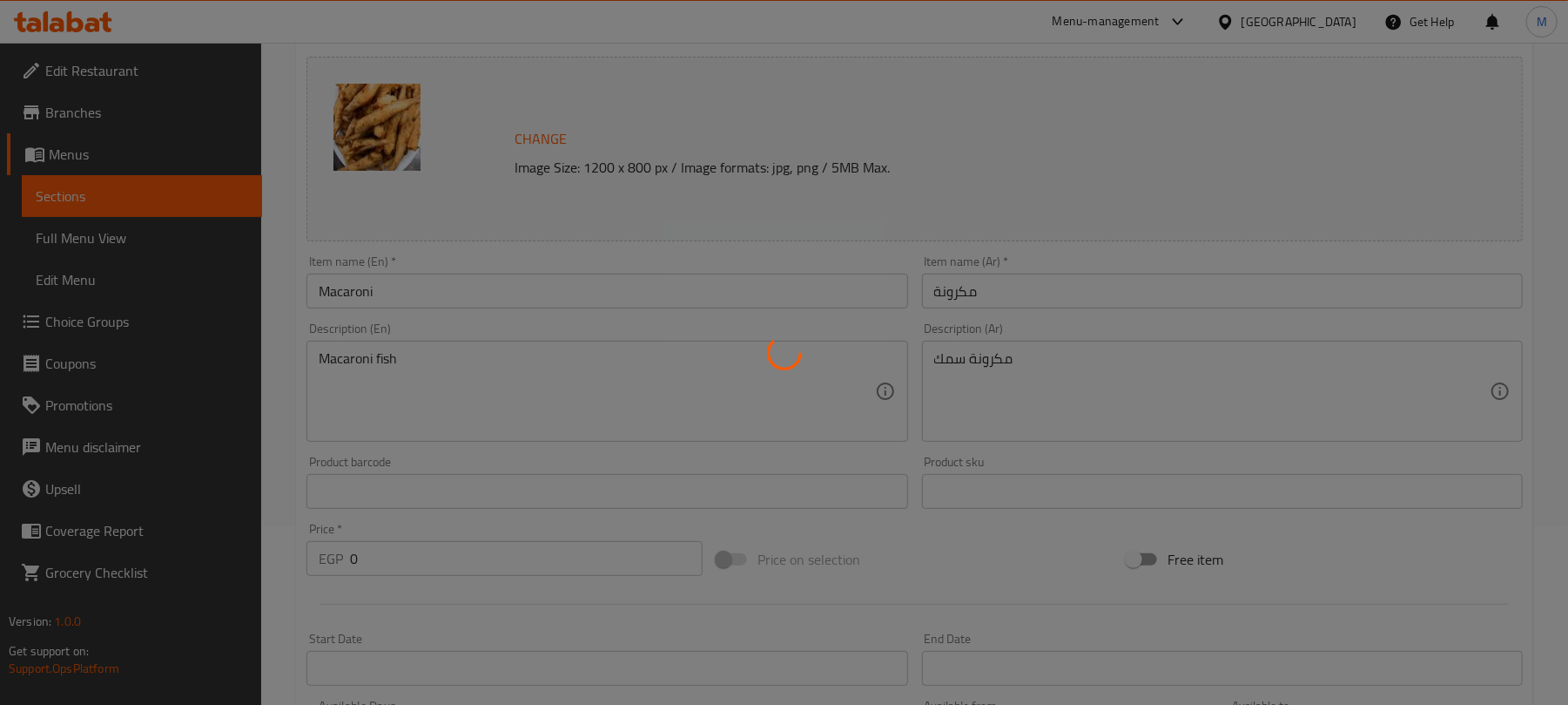
scroll to position [0, 0]
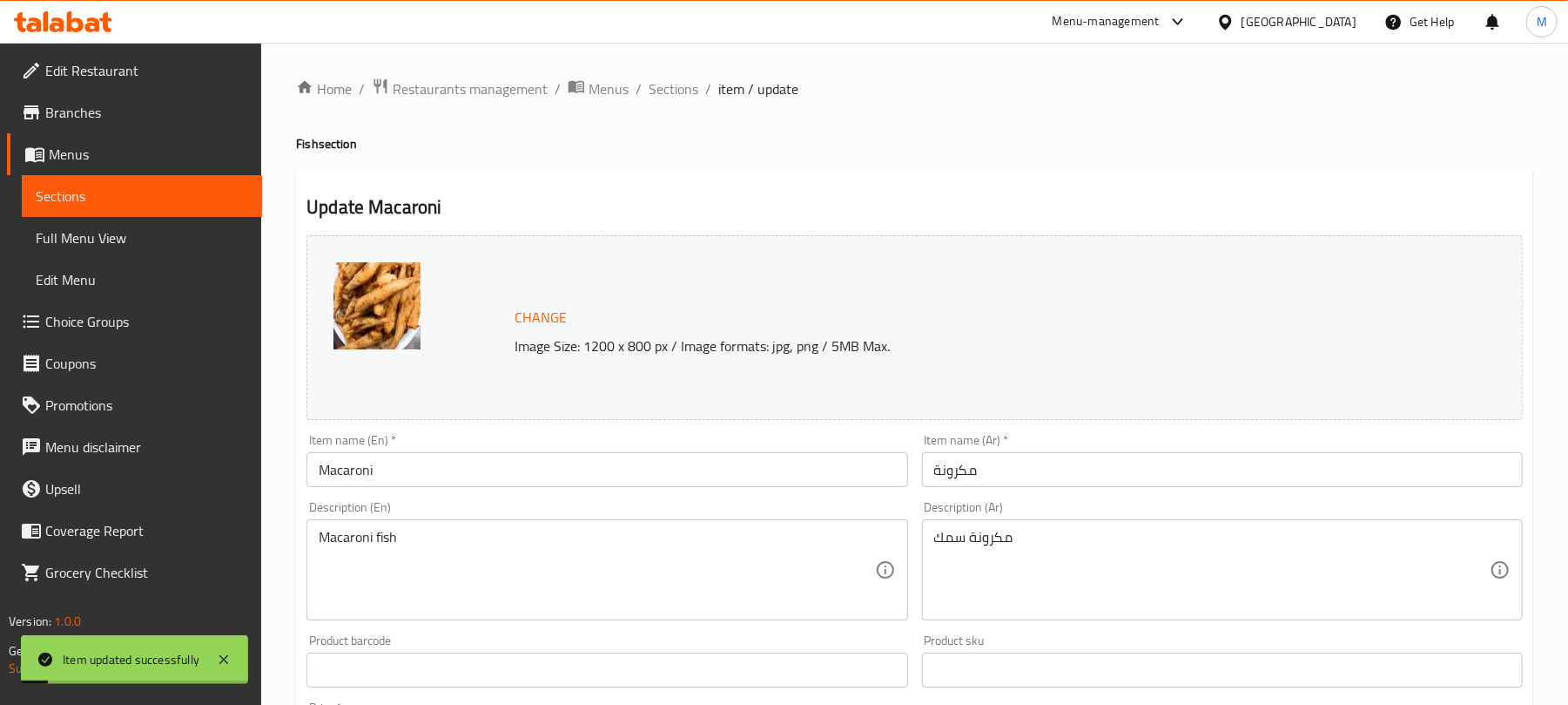
click at [127, 231] on span "Full Menu View" at bounding box center [142, 238] width 213 height 21
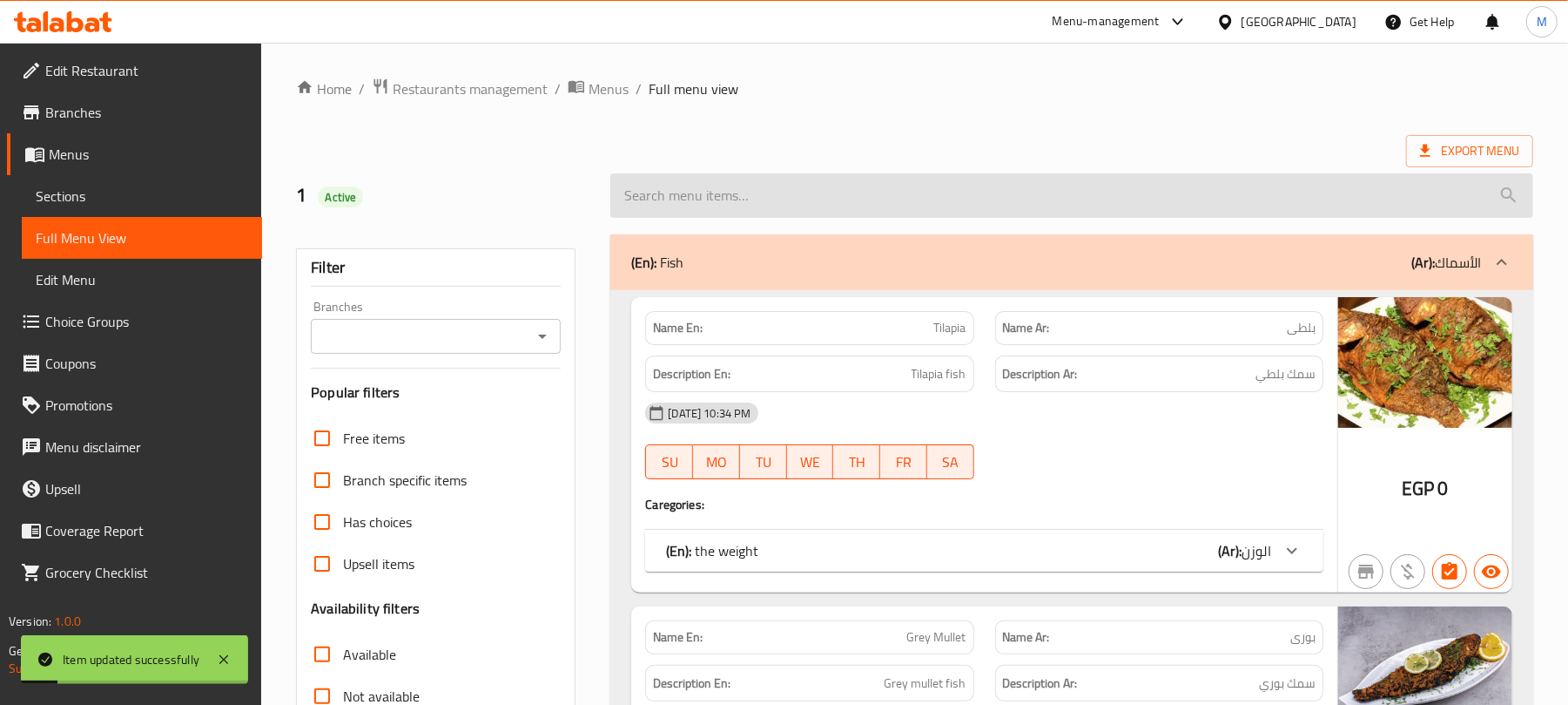
click at [664, 200] on input "search" at bounding box center [1072, 196] width 923 height 44
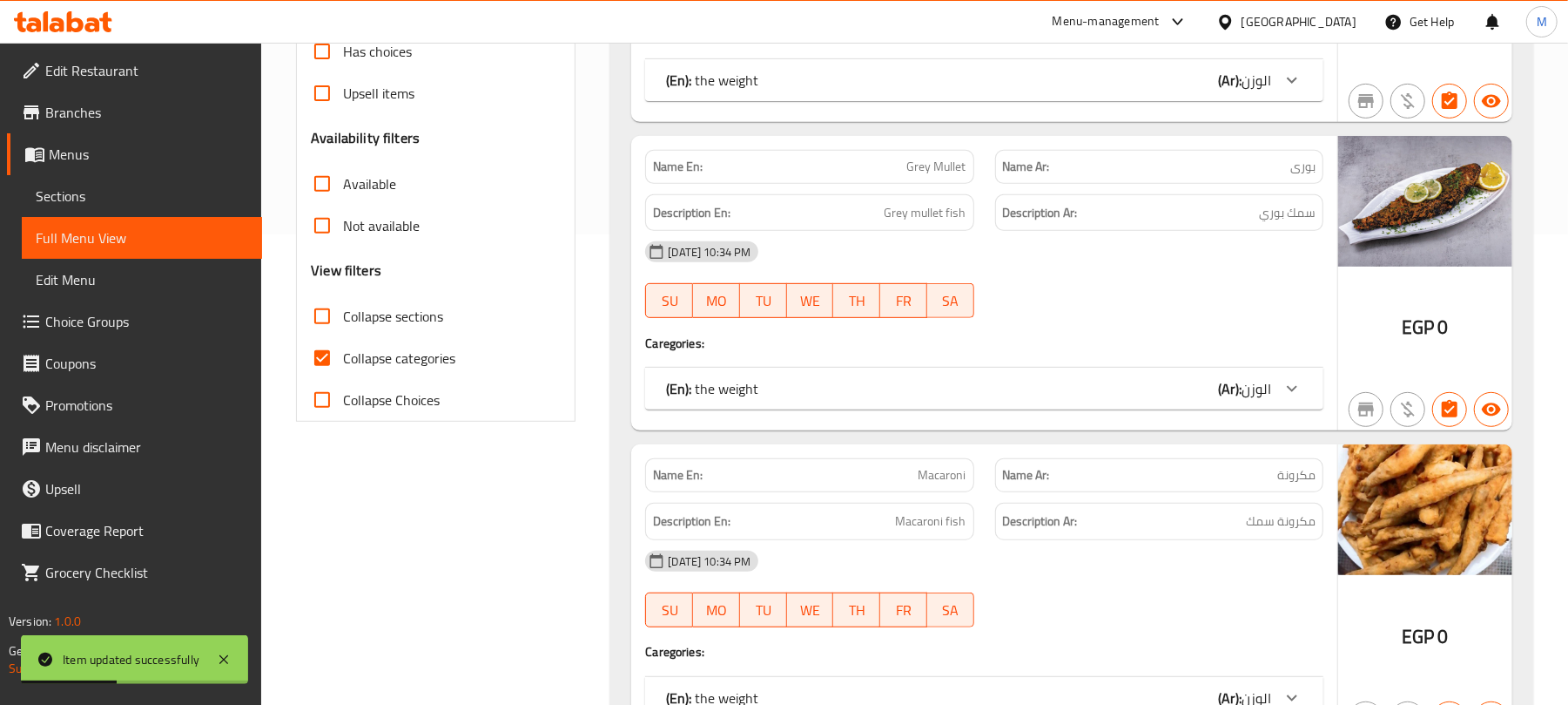
scroll to position [580, 0]
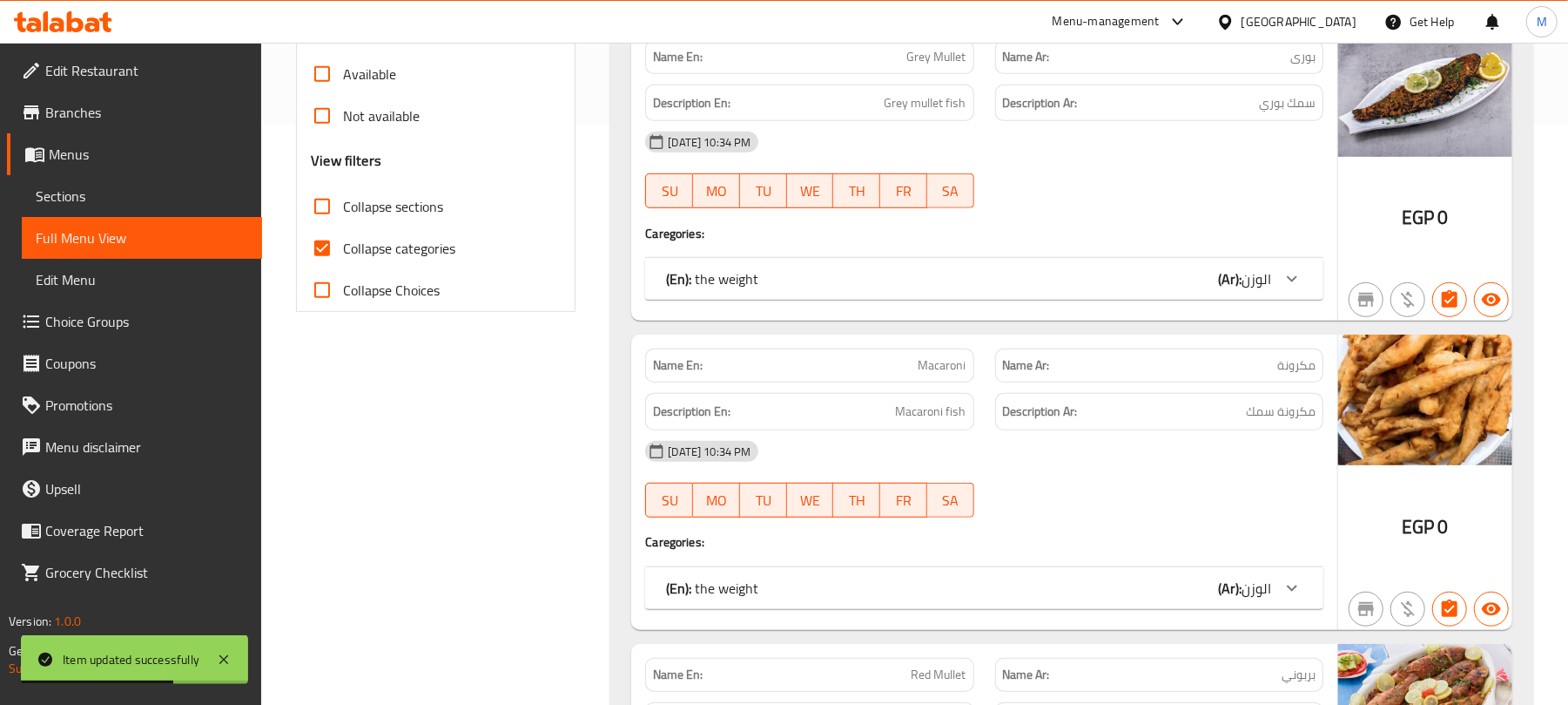
click at [911, 356] on div "Name En: Macaroni" at bounding box center [808, 365] width 328 height 34
copy span "Macaroni"
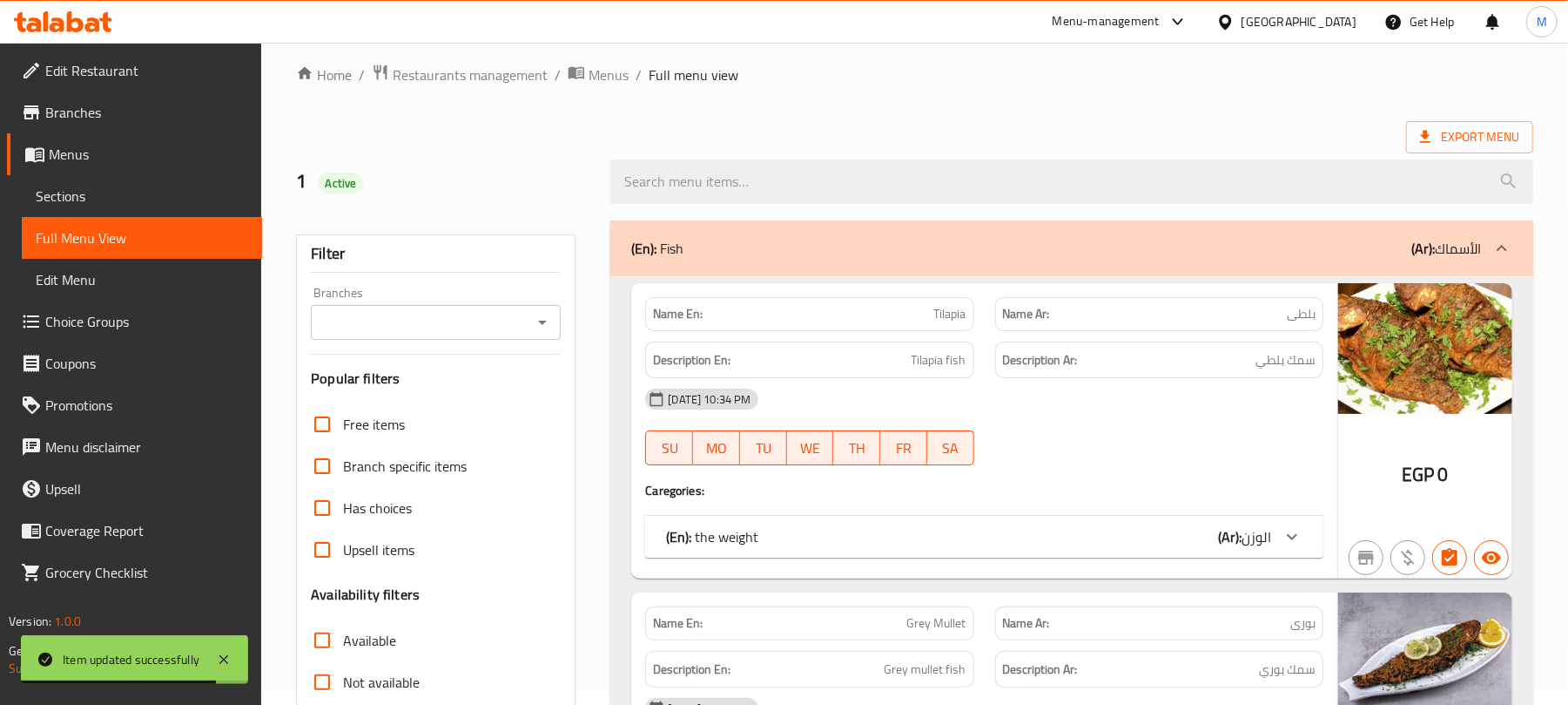
scroll to position [0, 0]
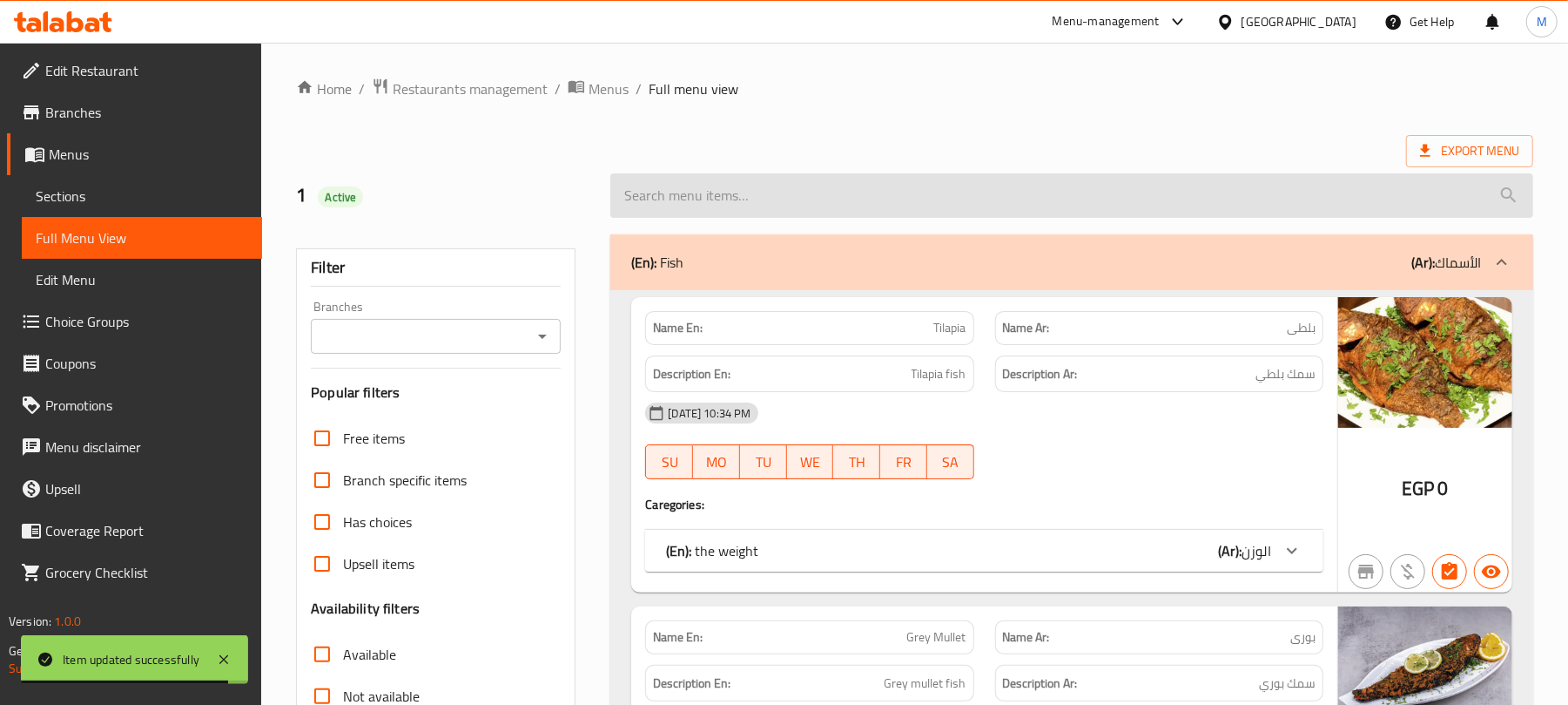
click at [888, 204] on input "search" at bounding box center [1072, 196] width 923 height 44
paste input "Macaroni"
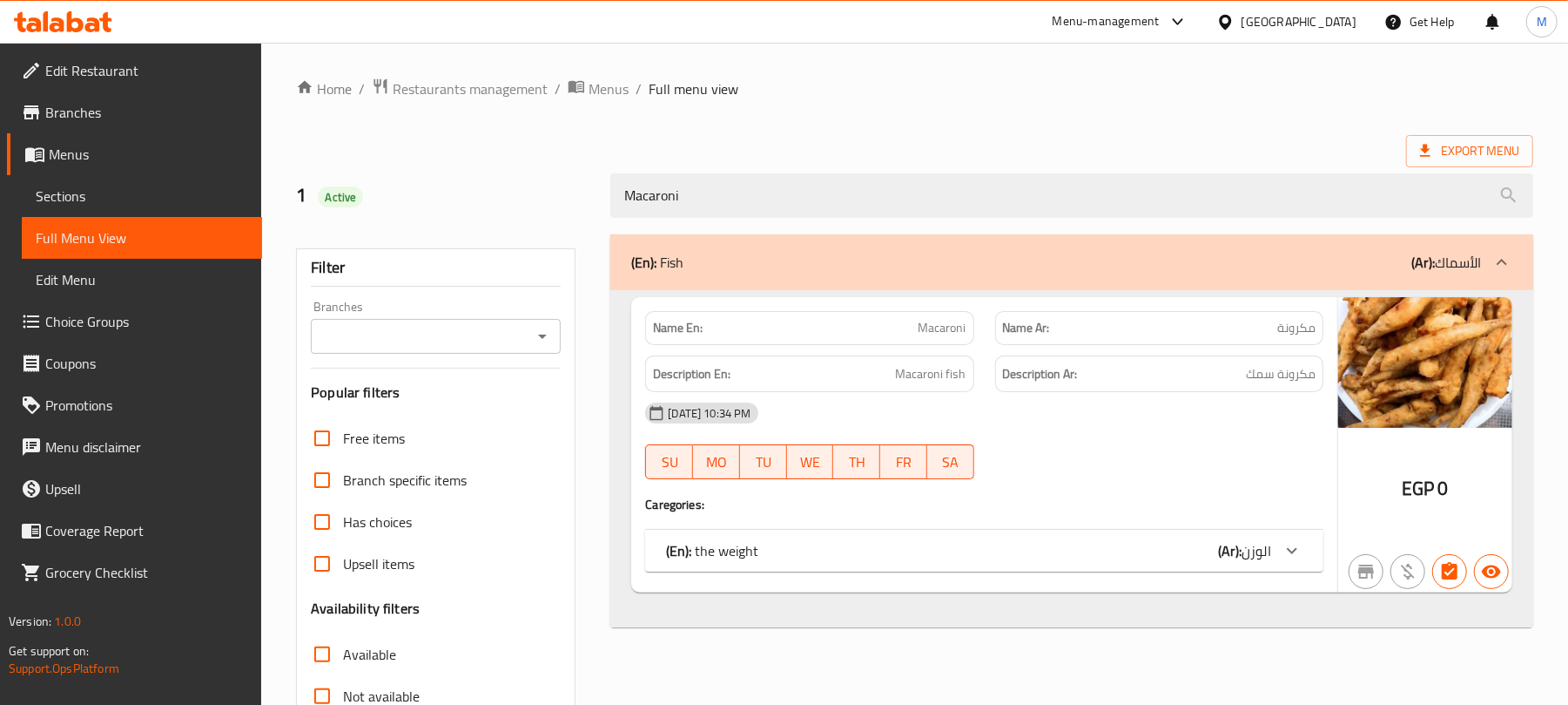
type input "Macaroni"
click at [1293, 552] on icon at bounding box center [1292, 550] width 21 height 21
